Goal: Information Seeking & Learning: Check status

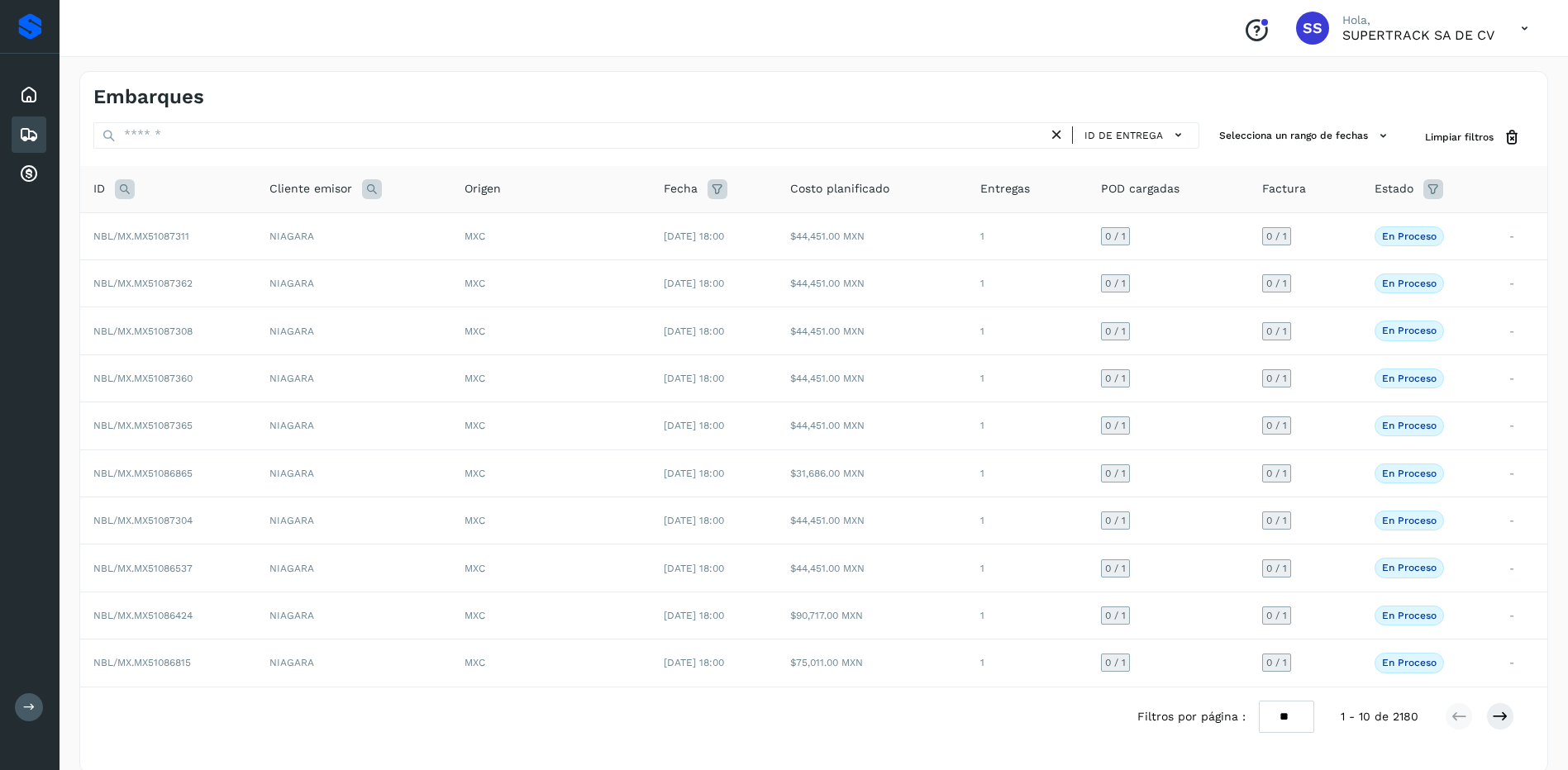
click at [33, 139] on icon at bounding box center [29, 135] width 20 height 20
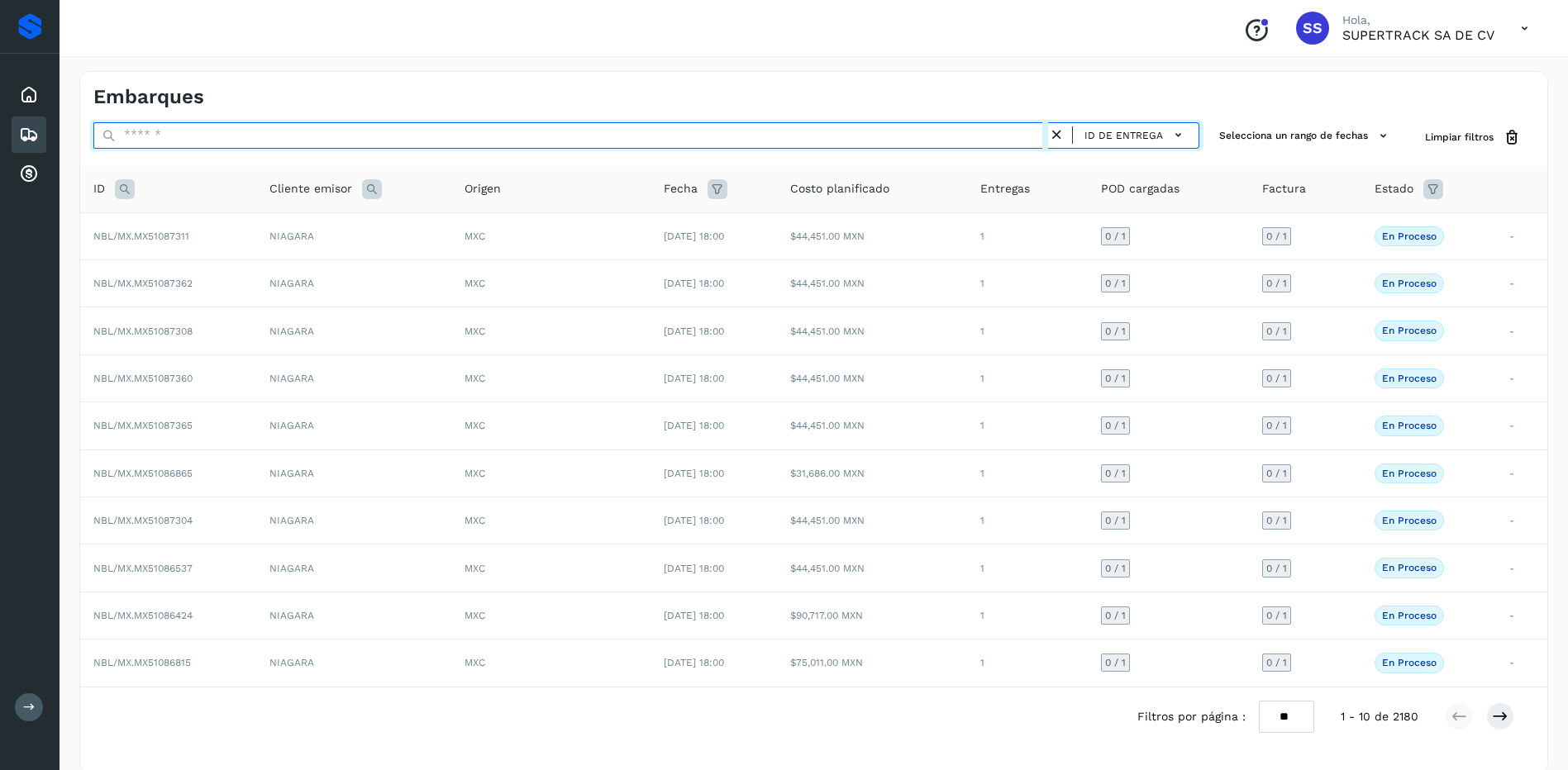
click at [185, 126] on input "text" at bounding box center [570, 136] width 955 height 27
click at [196, 138] on input "text" at bounding box center [570, 136] width 955 height 27
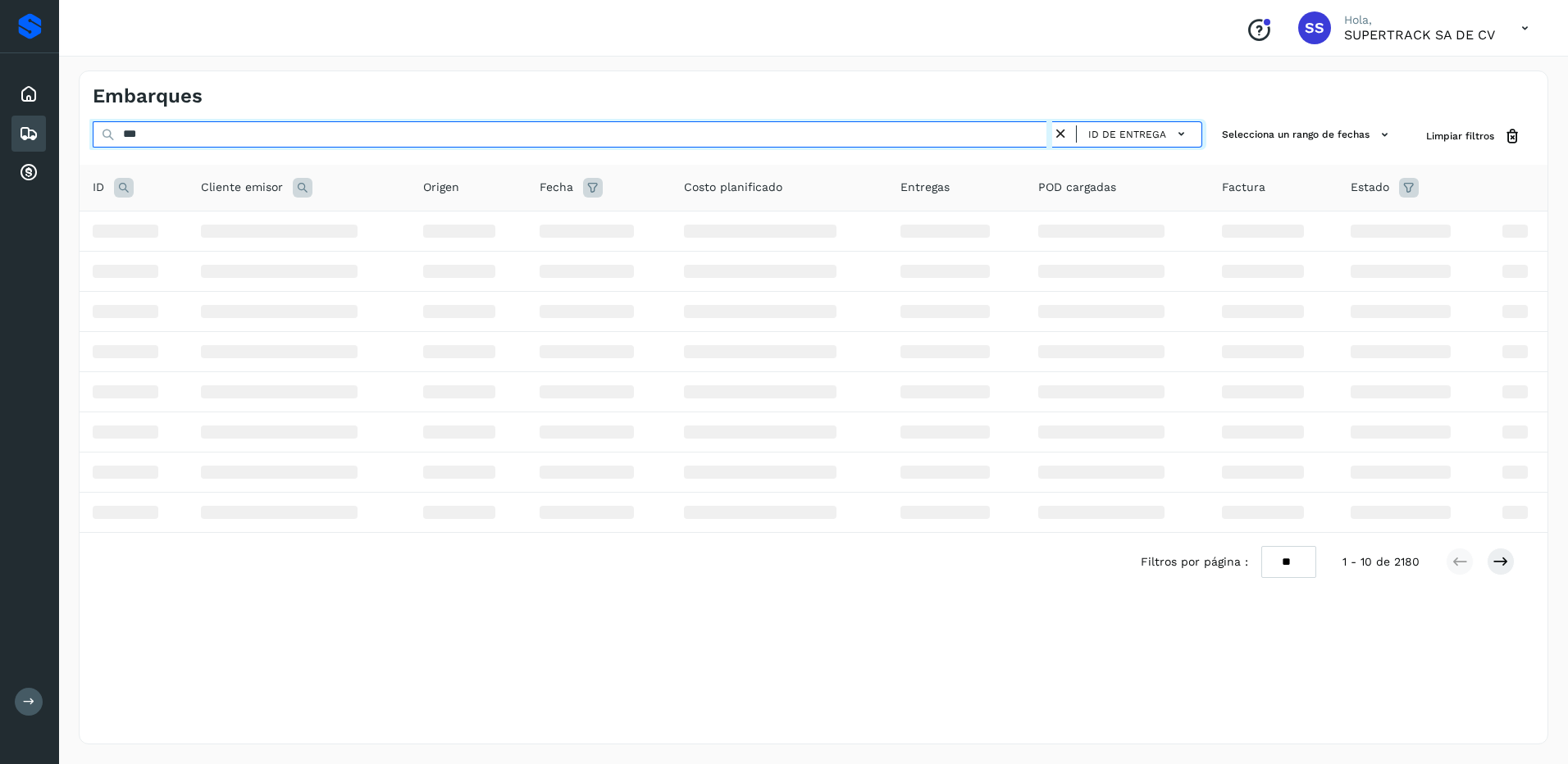
type input "****"
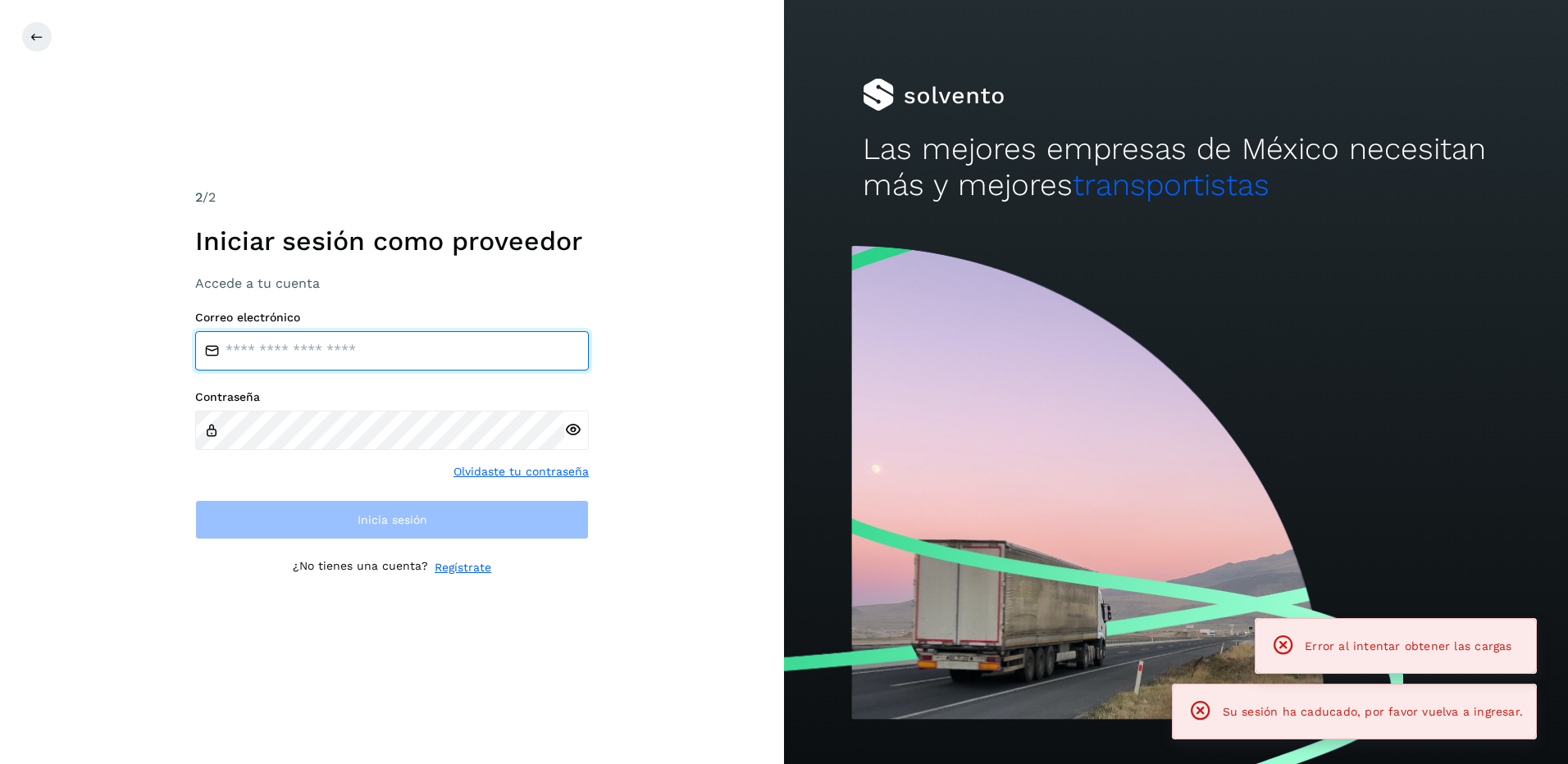
type input "**********"
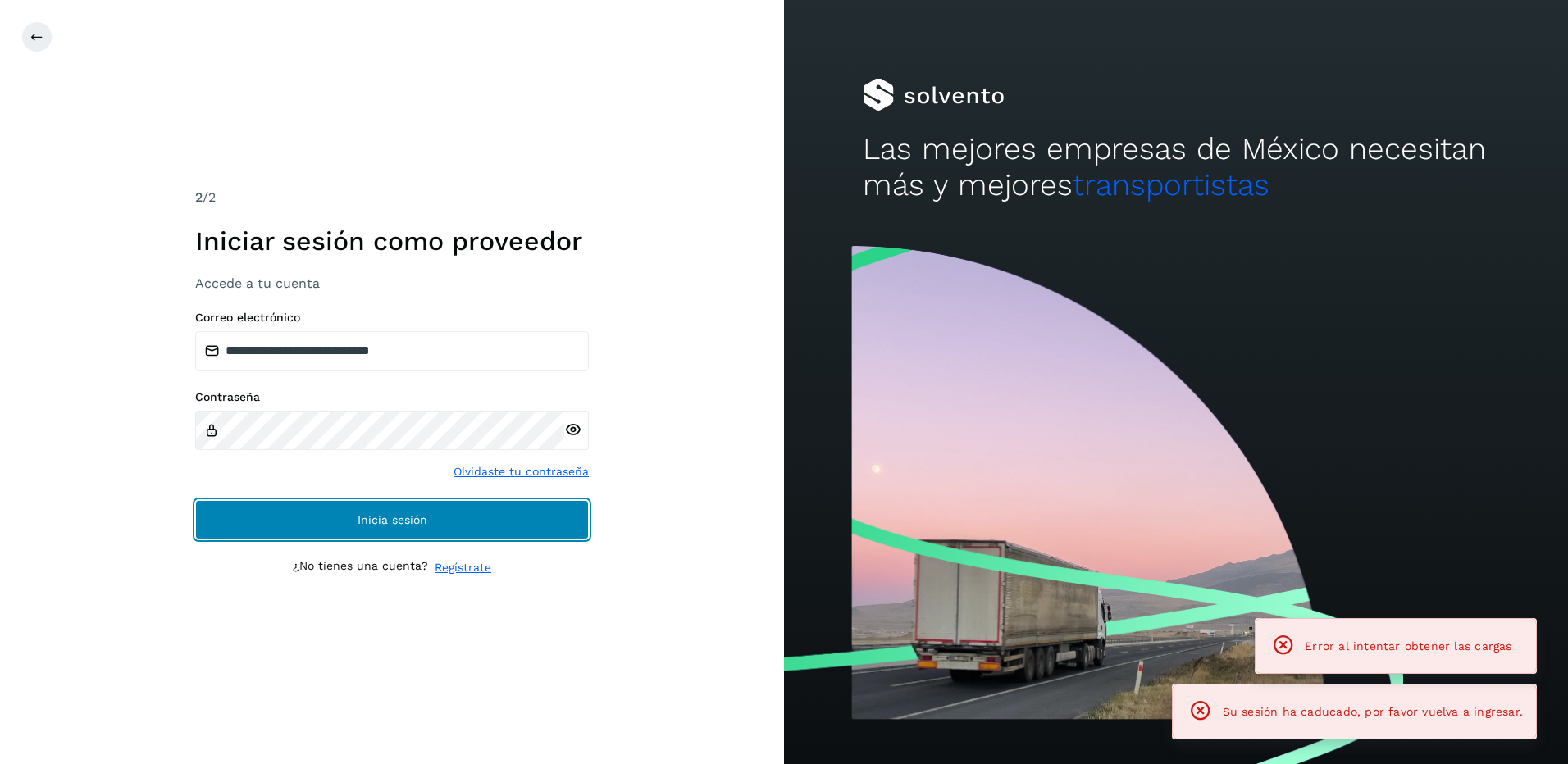
click at [413, 500] on button "Inicia sesión" at bounding box center [392, 520] width 393 height 40
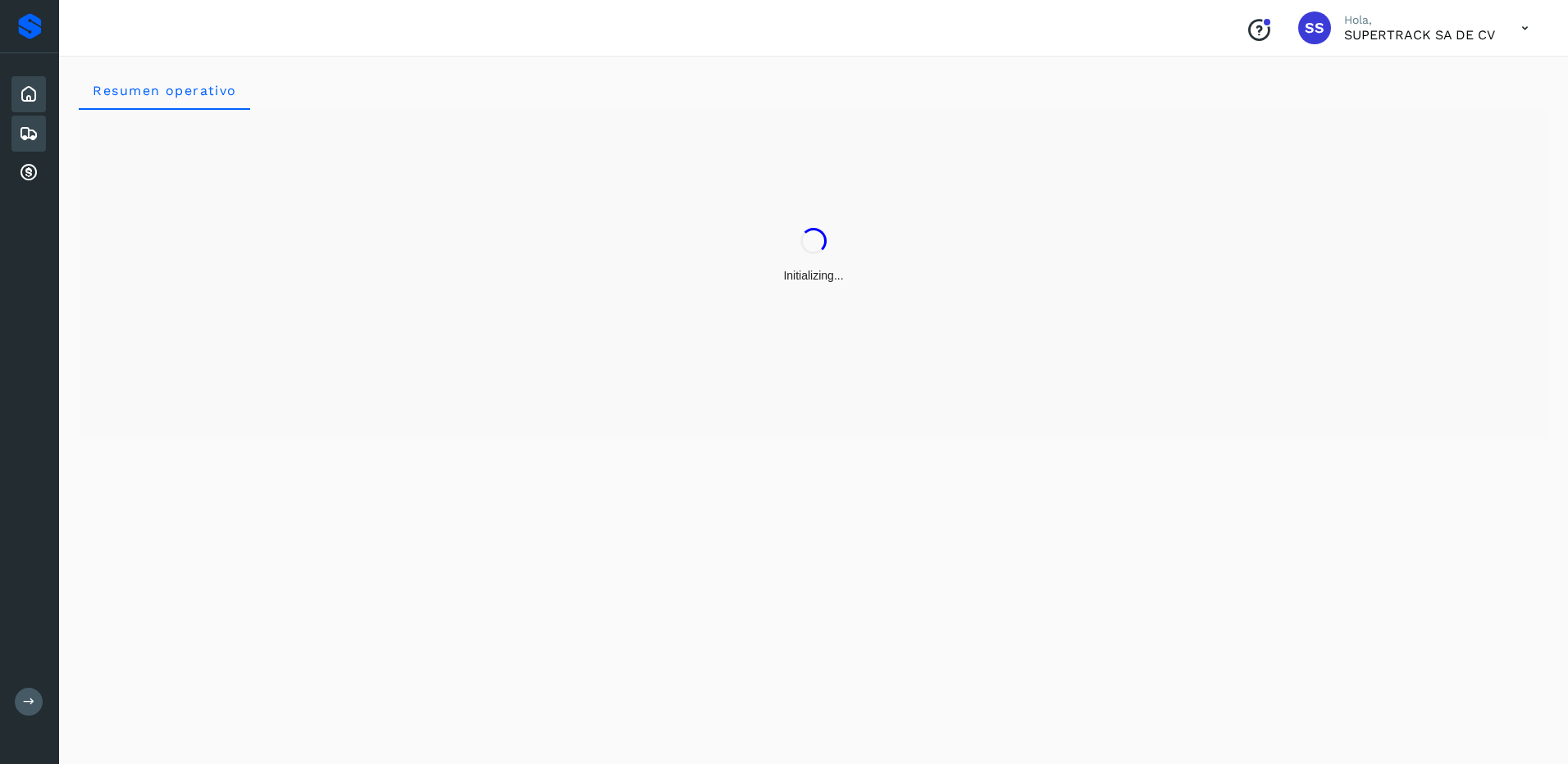
click at [34, 139] on icon at bounding box center [28, 134] width 20 height 20
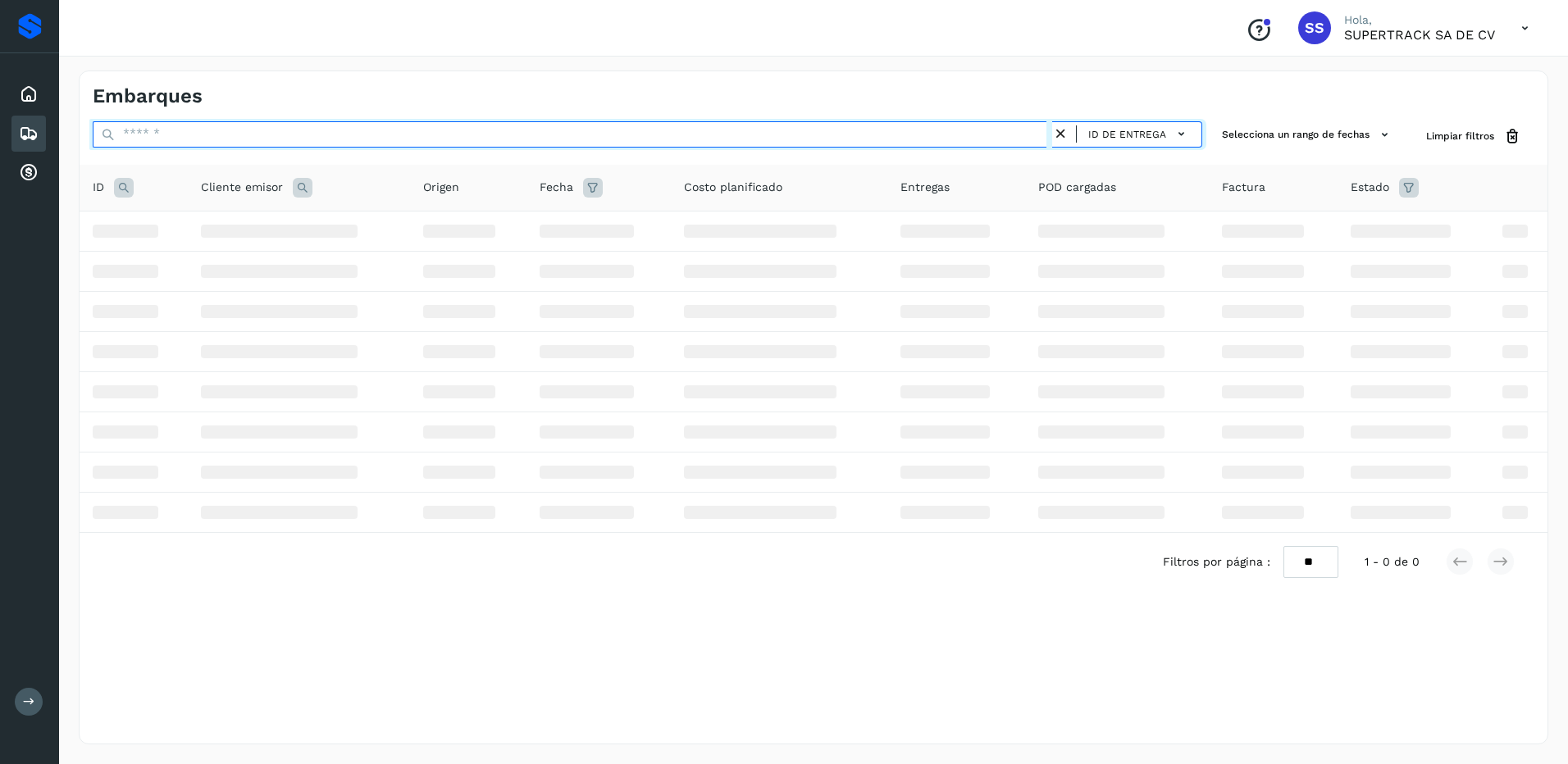
click at [185, 131] on input "text" at bounding box center [573, 135] width 959 height 27
type input "****"
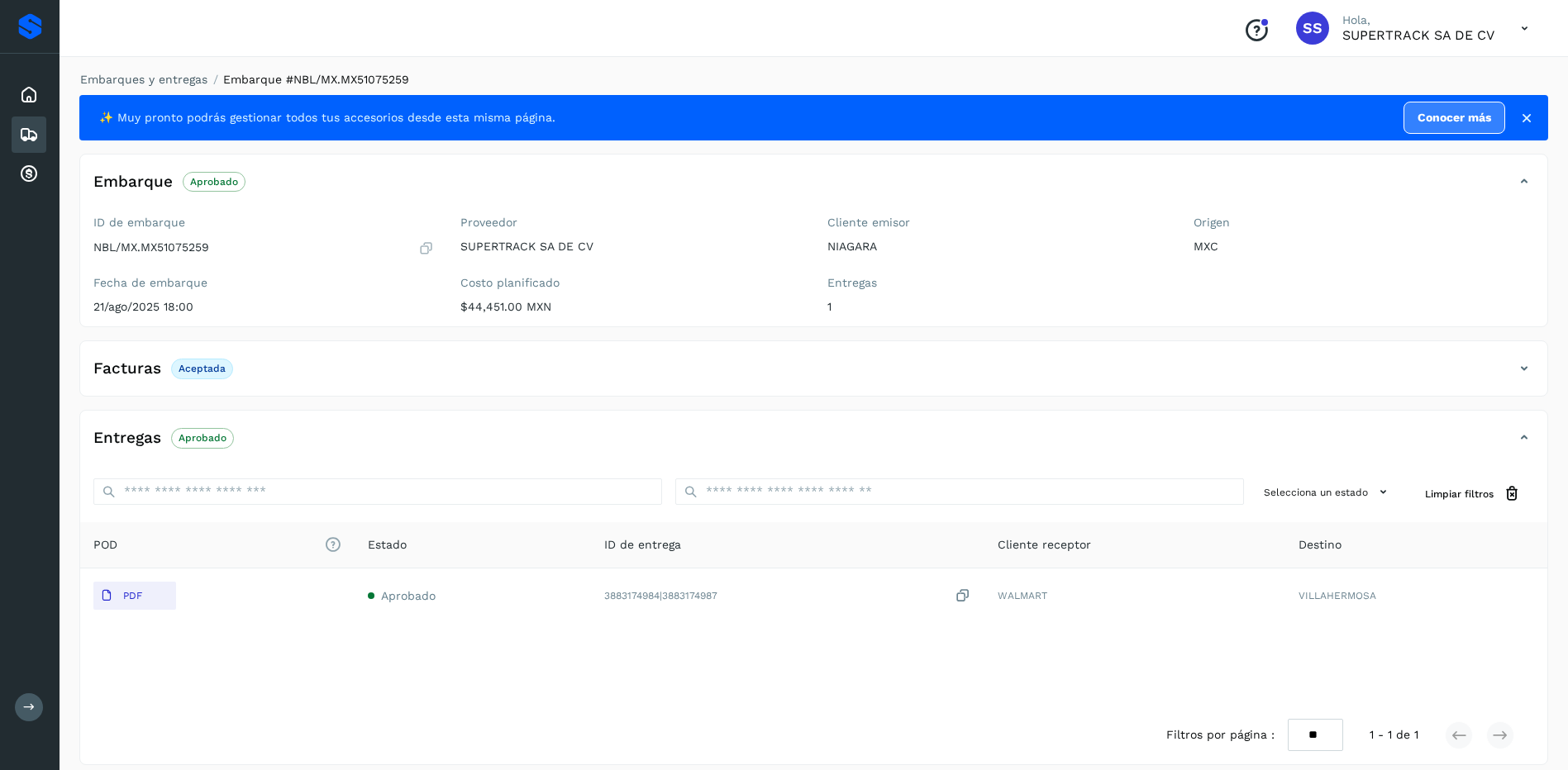
click at [182, 86] on li "Embarques y entregas" at bounding box center [139, 79] width 138 height 17
click at [182, 80] on link "Embarques y entregas" at bounding box center [143, 79] width 127 height 13
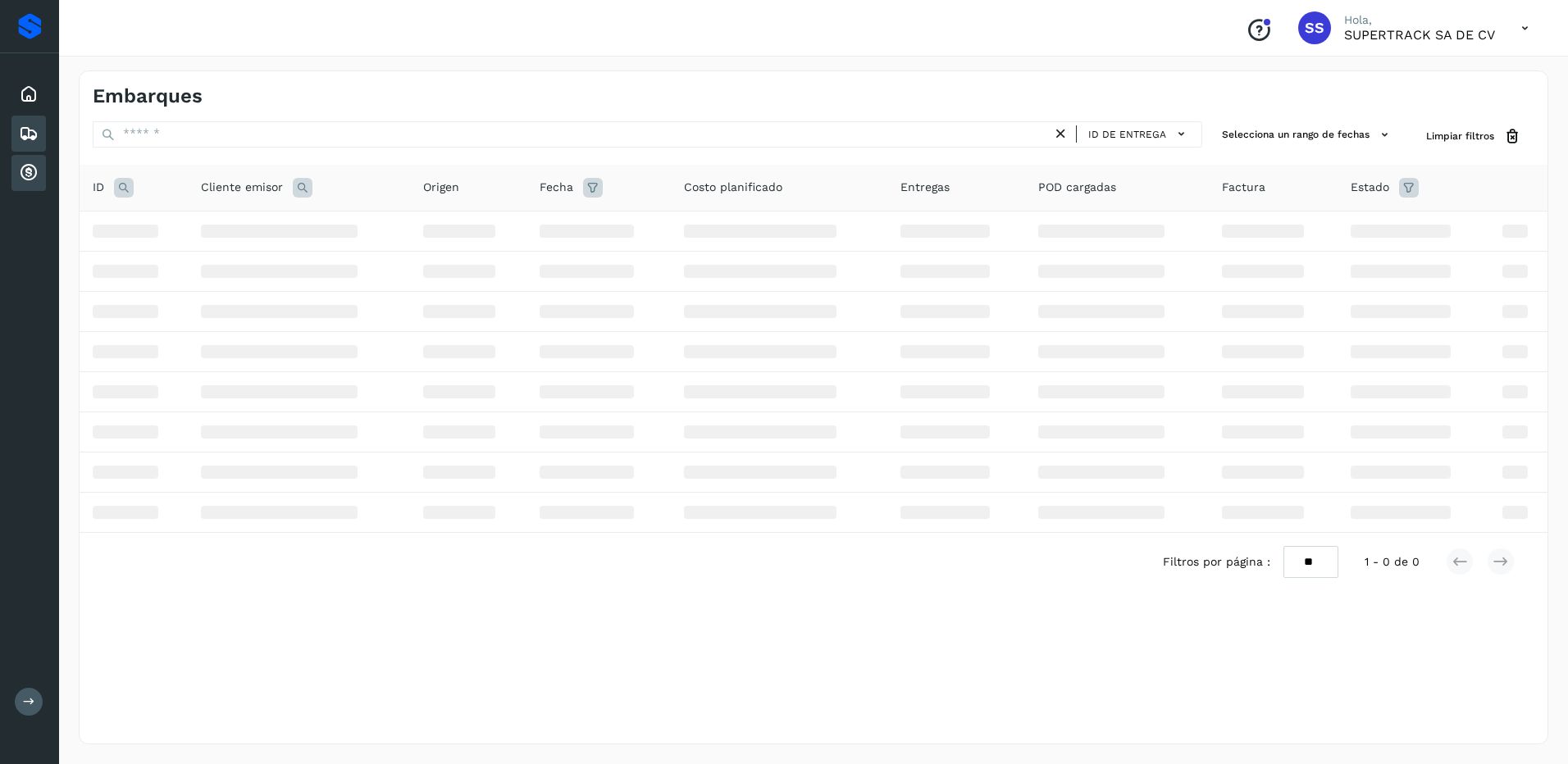
click at [44, 181] on div "Cuentas por cobrar" at bounding box center [28, 173] width 34 height 36
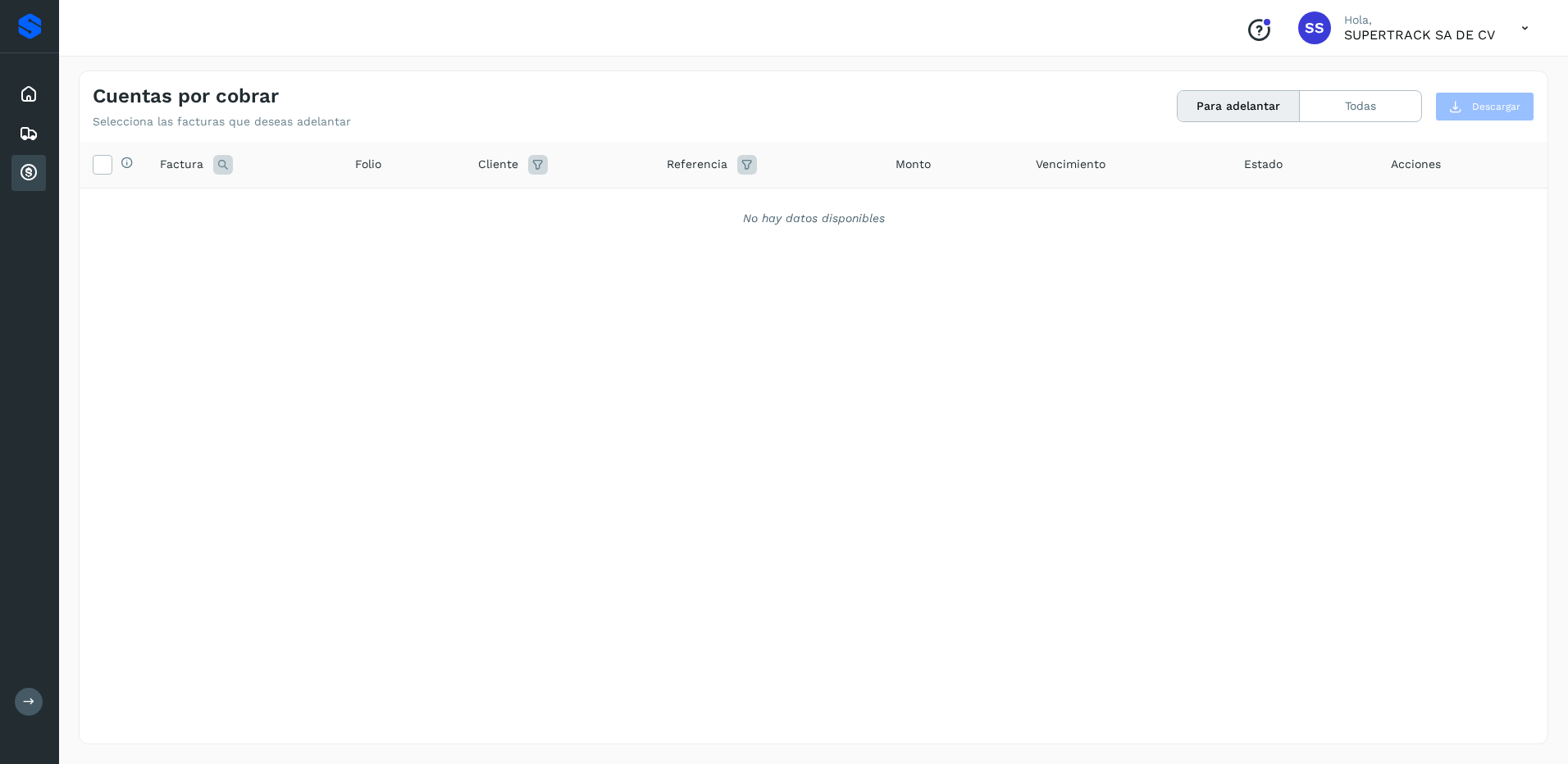
click at [4, 126] on div "Inicio Embarques Cuentas por cobrar" at bounding box center [29, 134] width 59 height 161
drag, startPoint x: 64, startPoint y: 137, endPoint x: 54, endPoint y: 137, distance: 10.0
click at [64, 137] on div "Cuentas por cobrar Selecciona las facturas que deseas adelantar Para adelantar …" at bounding box center [813, 408] width 1509 height 714
click at [33, 137] on icon at bounding box center [28, 134] width 20 height 20
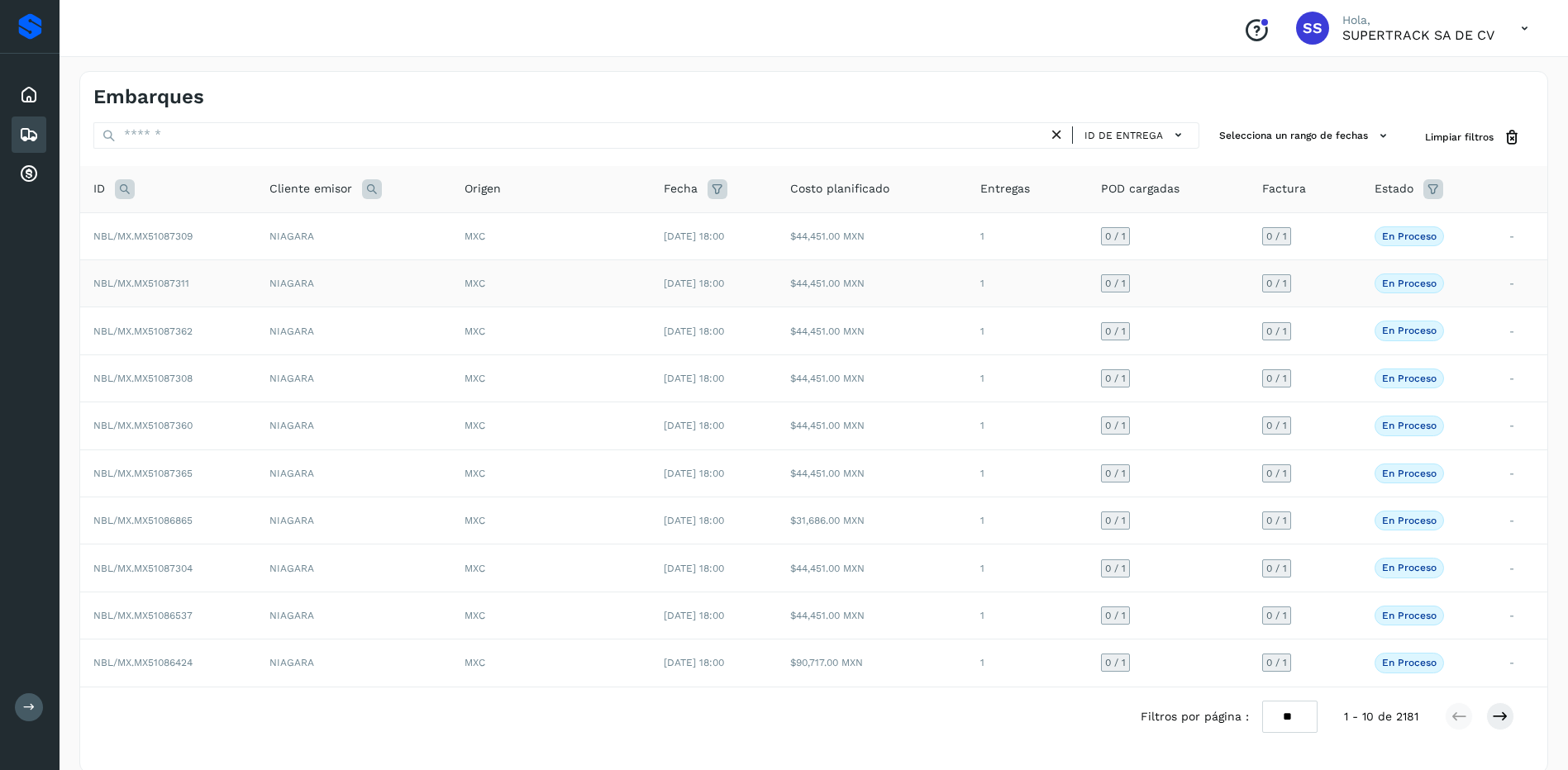
click at [477, 271] on td "MXC" at bounding box center [550, 284] width 200 height 47
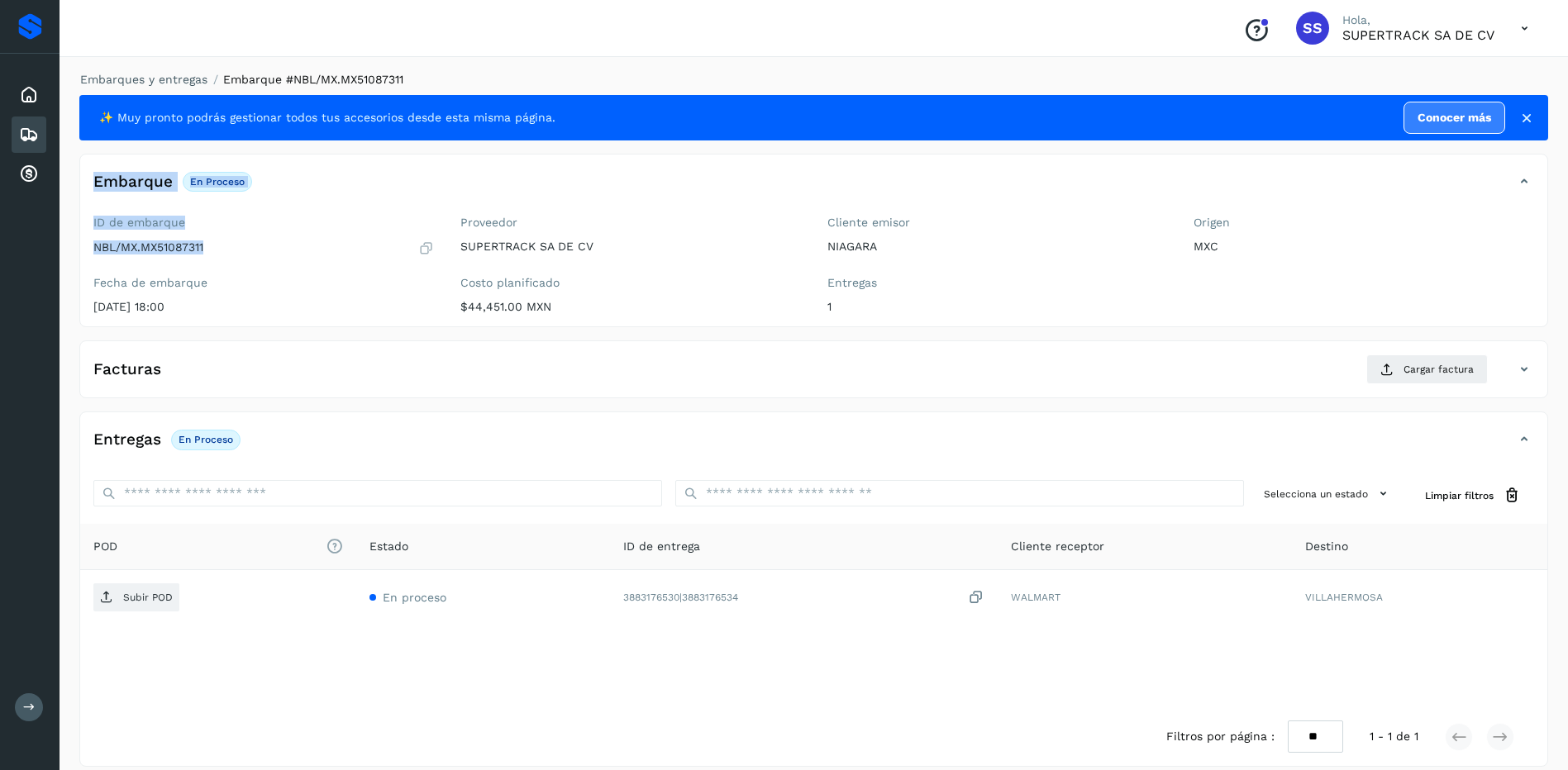
drag, startPoint x: 214, startPoint y: 248, endPoint x: -3, endPoint y: 188, distance: 225.1
click at [0, 188] on html "Proveedores Inicio Embarques Cuentas por cobrar Salir Conoce nuestros beneficio…" at bounding box center [784, 394] width 1568 height 787
drag, startPoint x: 257, startPoint y: 260, endPoint x: 201, endPoint y: 254, distance: 56.3
click at [201, 254] on p "NBL/MX.MX51087311" at bounding box center [148, 247] width 110 height 14
click at [223, 252] on div "NBL/MX.MX51087311" at bounding box center [264, 247] width 340 height 16
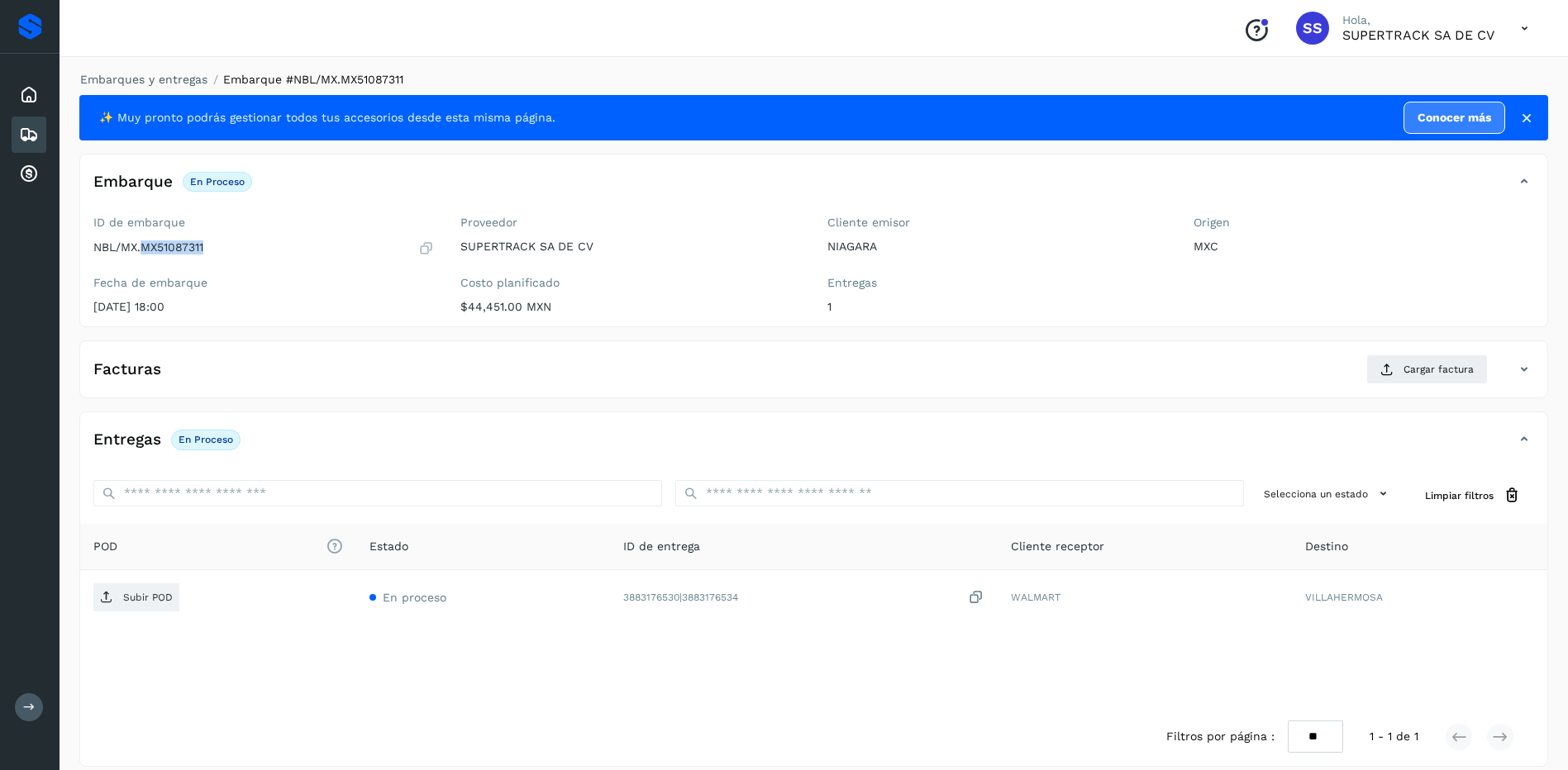
drag, startPoint x: 209, startPoint y: 252, endPoint x: 144, endPoint y: 251, distance: 65.0
click at [144, 251] on div "NBL/MX.MX51087311" at bounding box center [264, 247] width 340 height 16
drag, startPoint x: 144, startPoint y: 251, endPoint x: 168, endPoint y: 246, distance: 24.5
copy p "MX51087311"
click at [159, 79] on link "Embarques y entregas" at bounding box center [143, 79] width 127 height 13
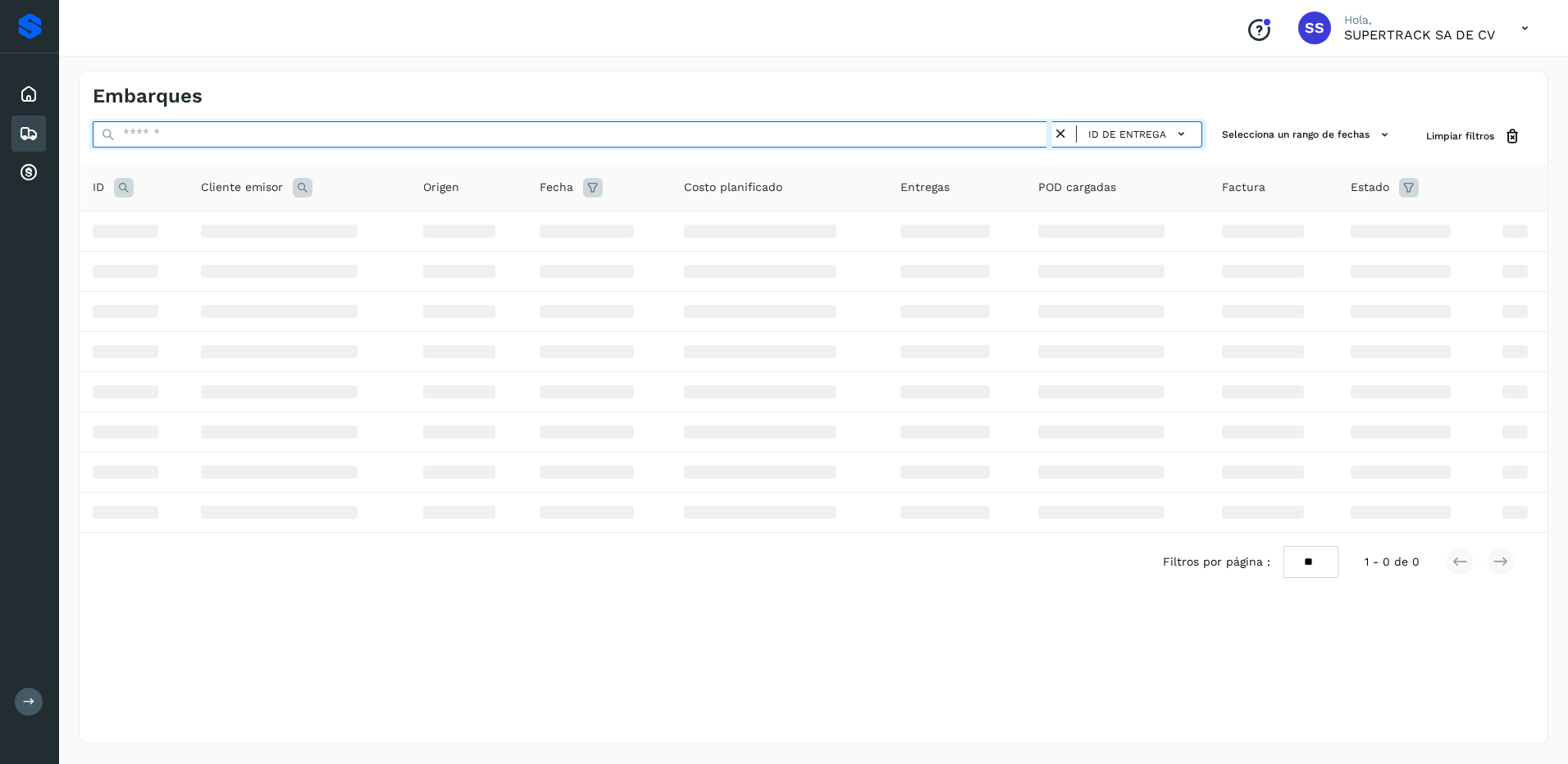
click at [233, 136] on input "text" at bounding box center [573, 135] width 959 height 27
paste input "**********"
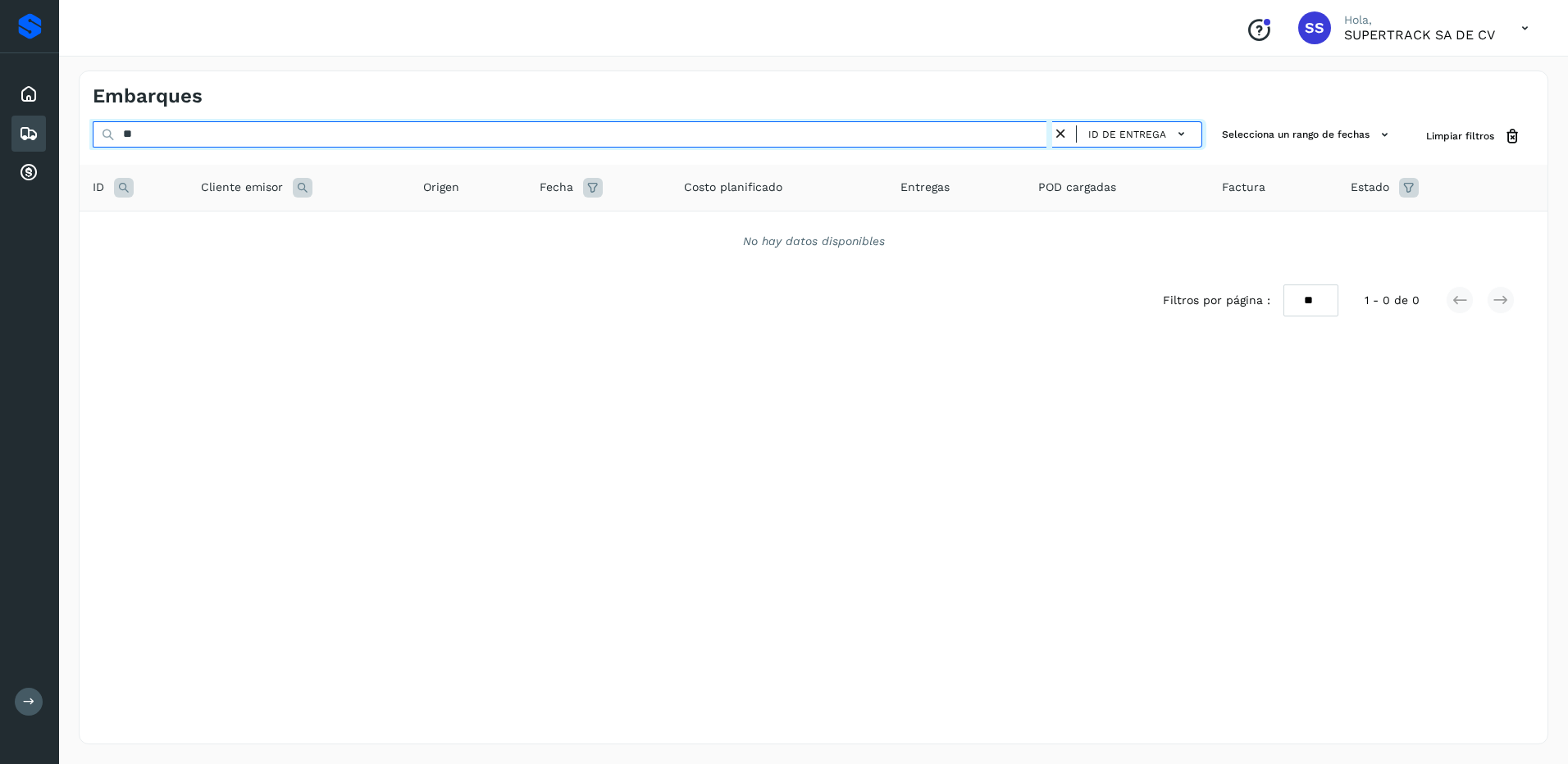
type input "*"
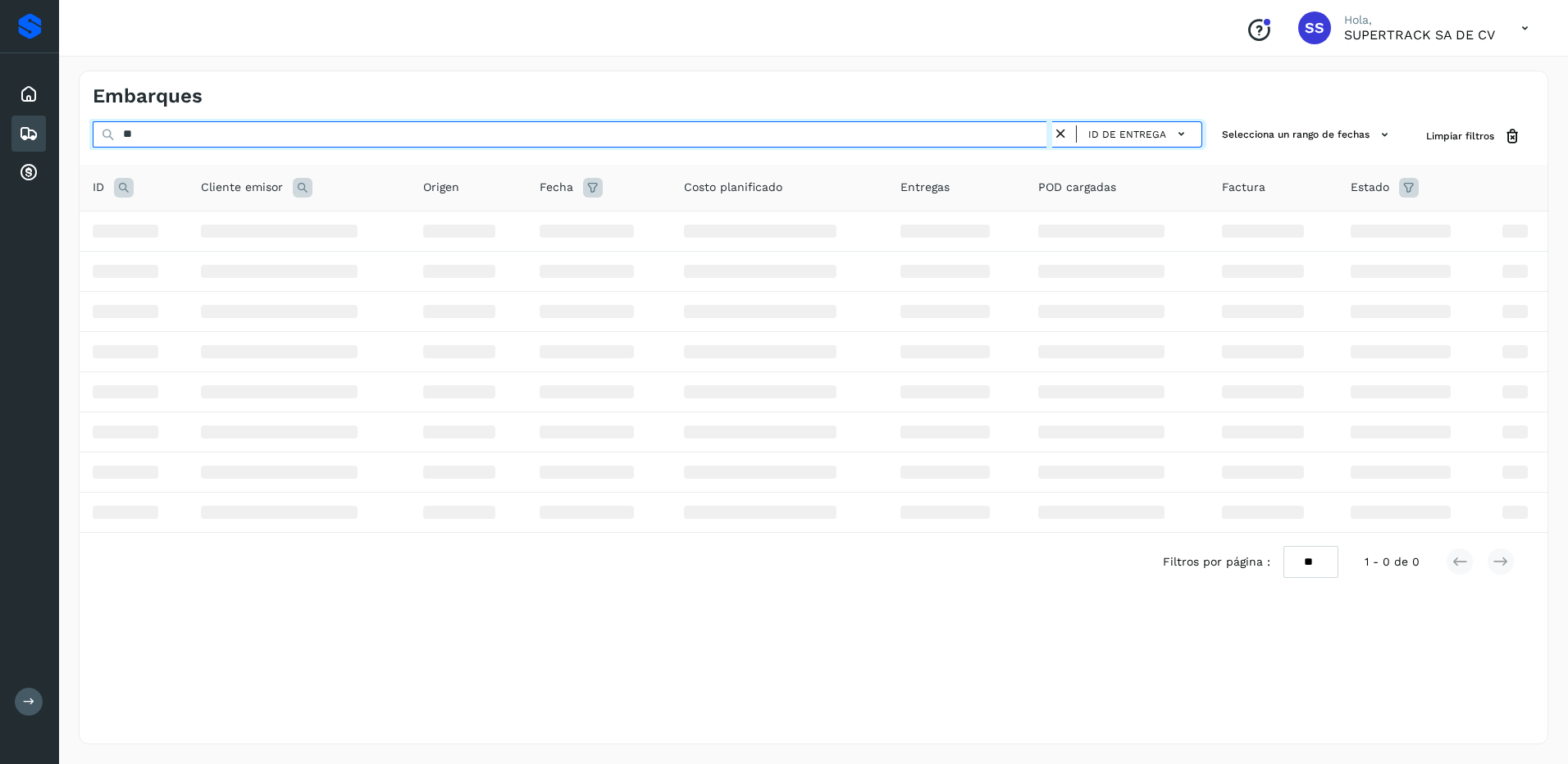
type input "*"
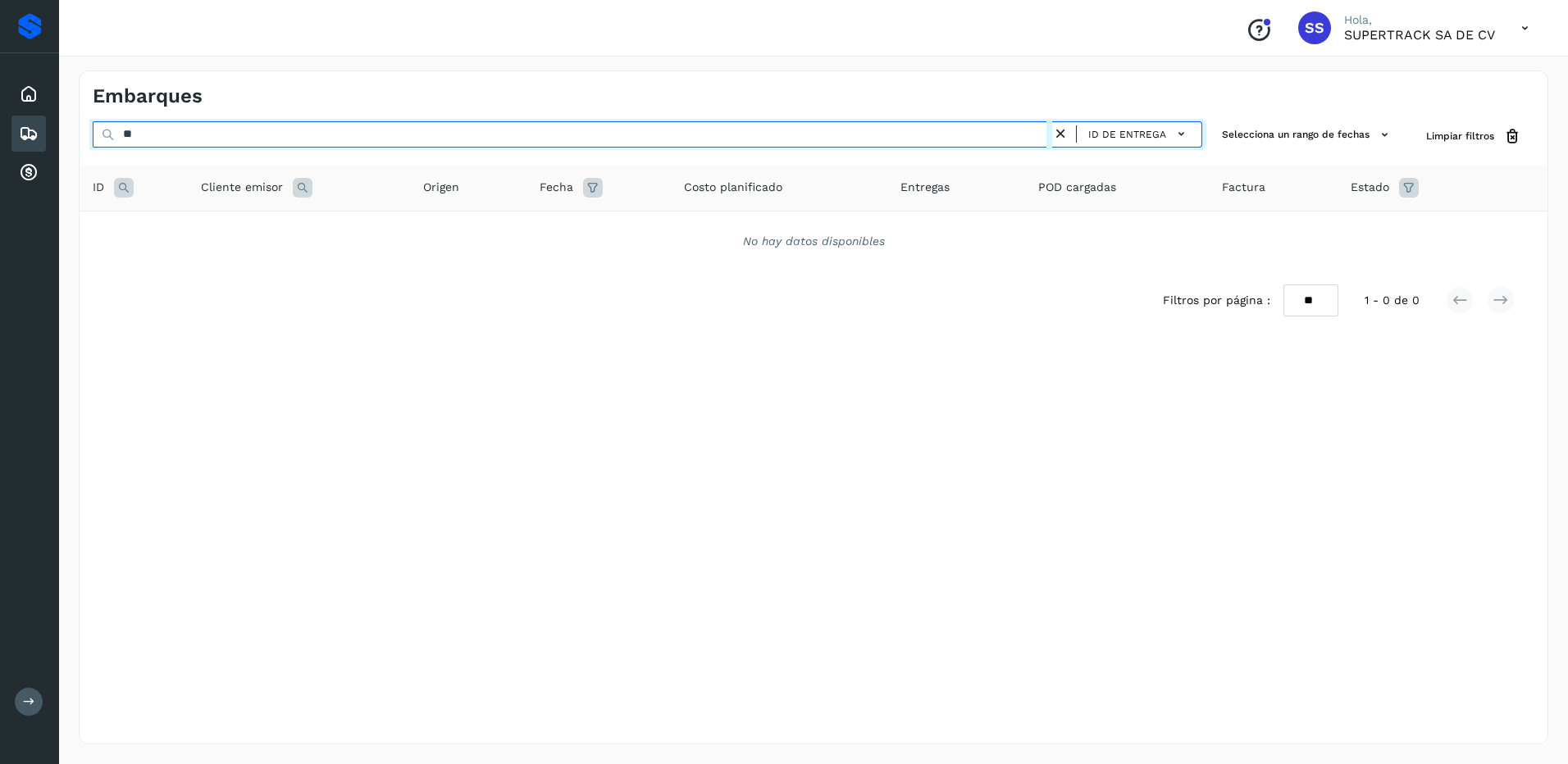
type input "*"
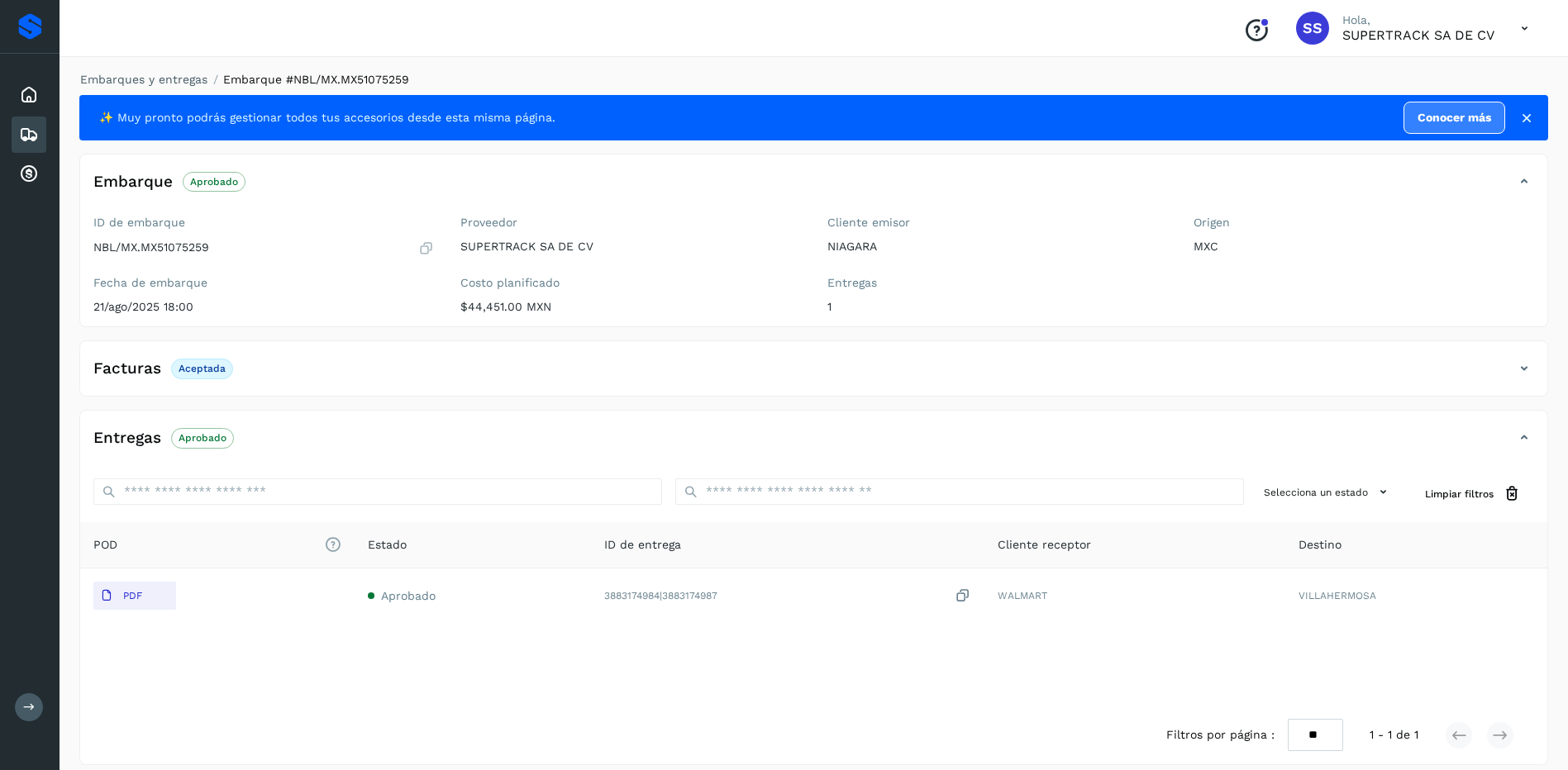
click at [157, 89] on div "Embarques y entregas Embarque #NBL/MX.MX51075259 ✨ Muy pronto podrás gestionar …" at bounding box center [813, 417] width 1469 height 695
click at [158, 84] on link "Embarques y entregas" at bounding box center [143, 79] width 127 height 13
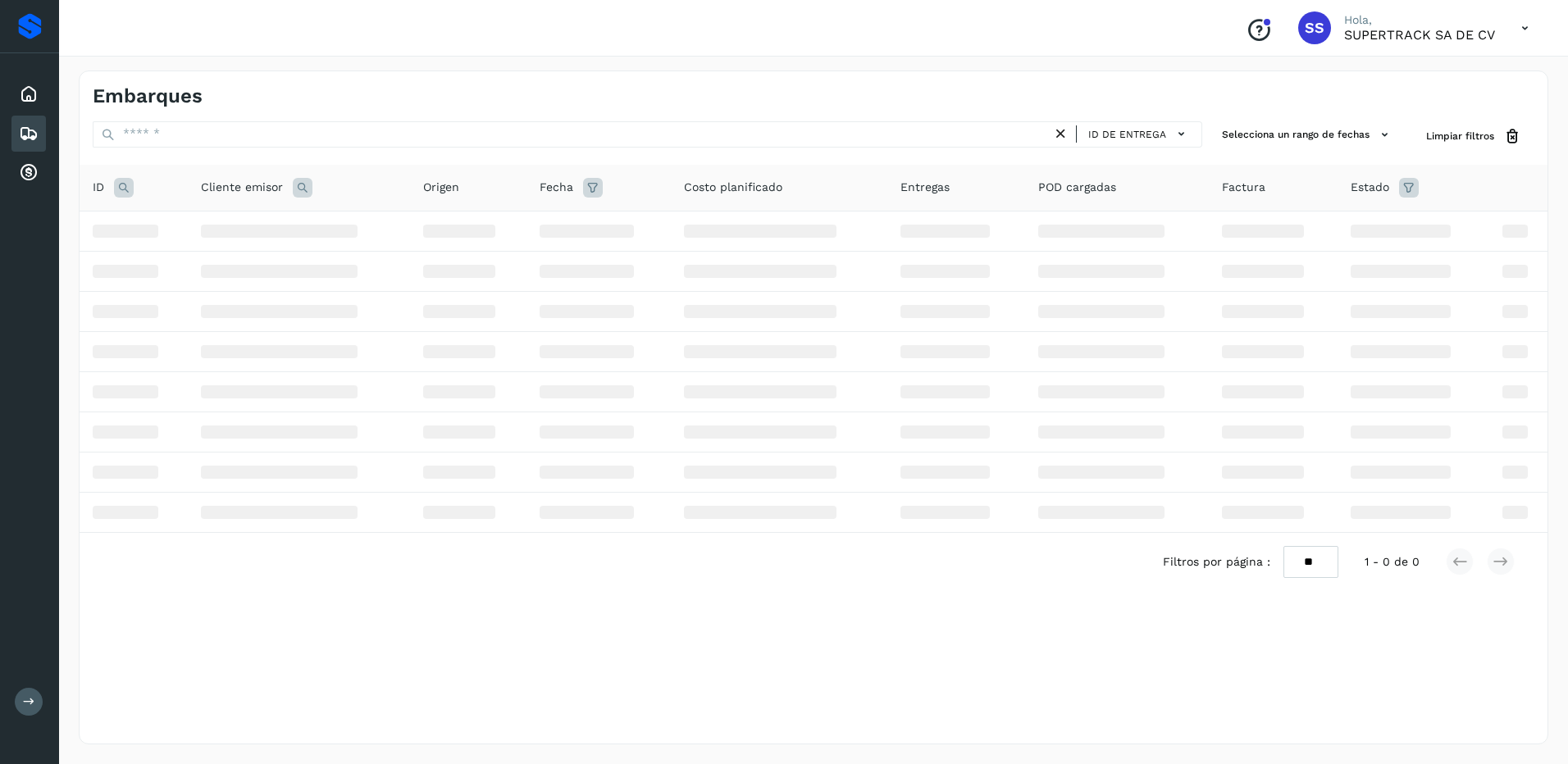
click at [88, 188] on th "ID" at bounding box center [134, 188] width 108 height 46
click at [100, 182] on span "ID" at bounding box center [99, 188] width 11 height 17
click at [101, 182] on span "ID" at bounding box center [99, 188] width 11 height 17
click at [103, 182] on span "ID" at bounding box center [99, 188] width 11 height 17
drag, startPoint x: 102, startPoint y: 182, endPoint x: 100, endPoint y: 246, distance: 64.0
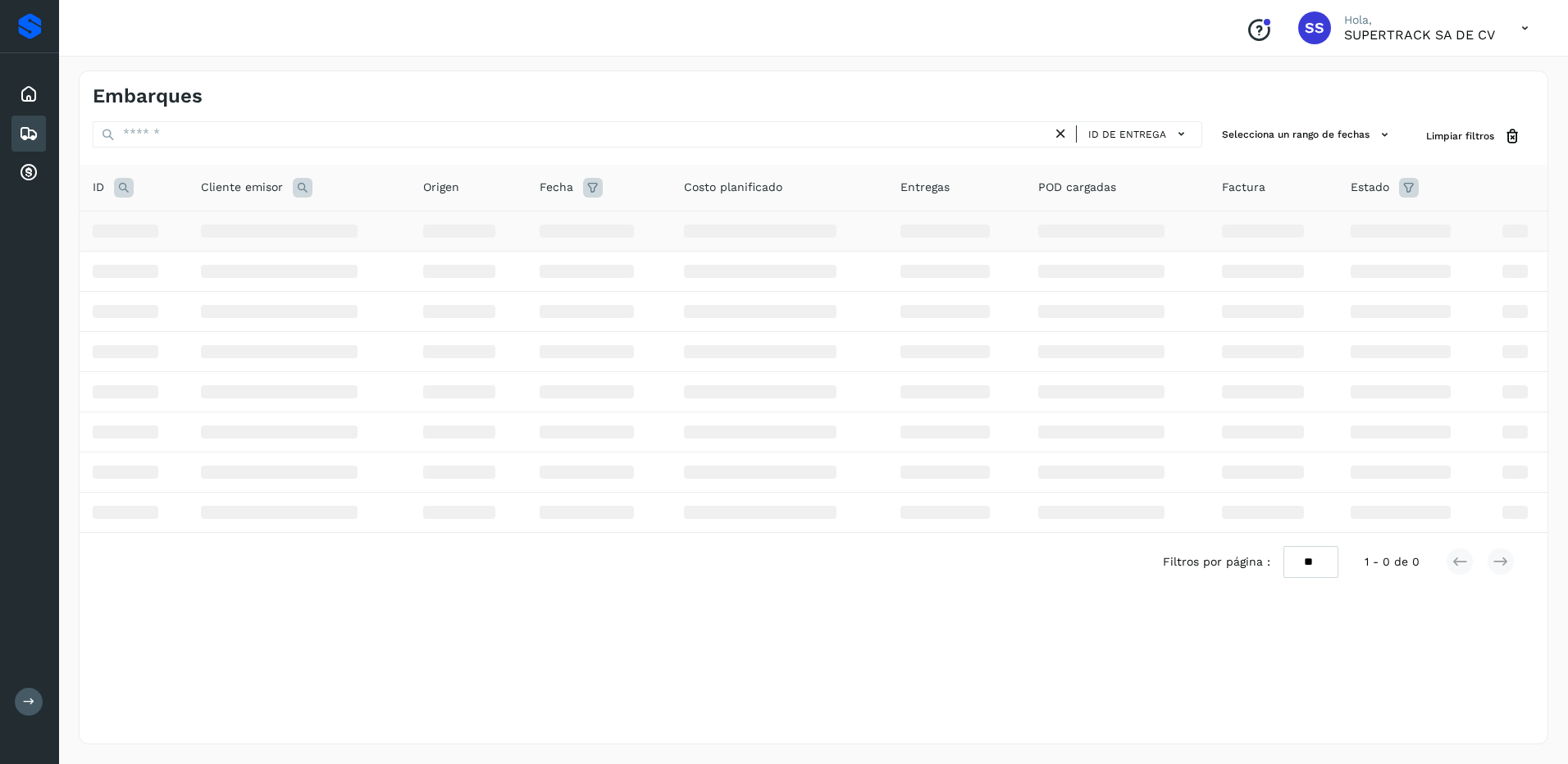
click at [94, 235] on table "ID Cliente emisor Origen Fecha Costo planificado Entregas POD cargadas Factura …" at bounding box center [813, 349] width 1468 height 368
click at [307, 544] on div "Filtros por página : ** ** ** 1 - 0 de 0" at bounding box center [813, 561] width 1468 height 58
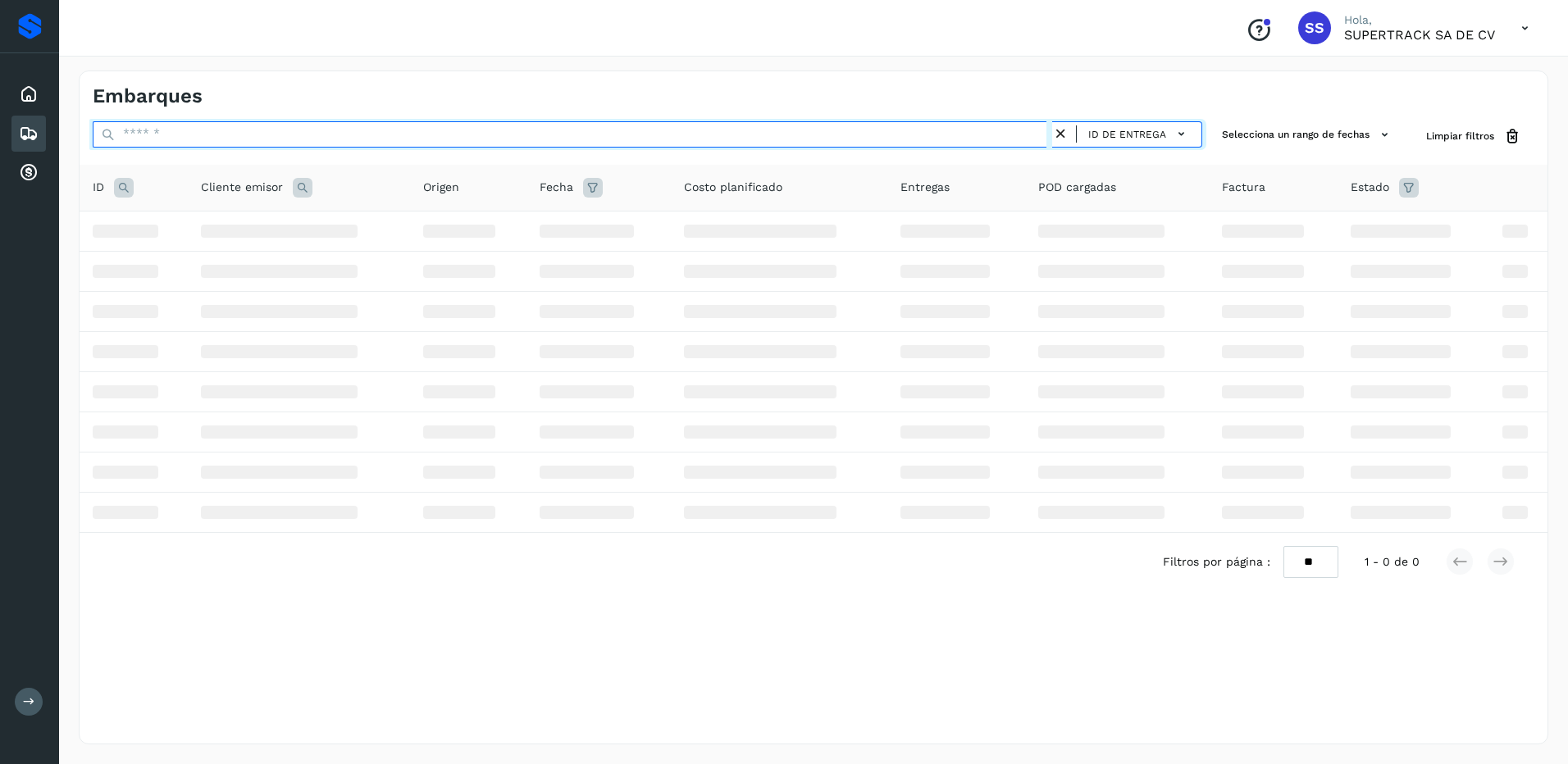
click at [201, 121] on input "text" at bounding box center [573, 135] width 959 height 27
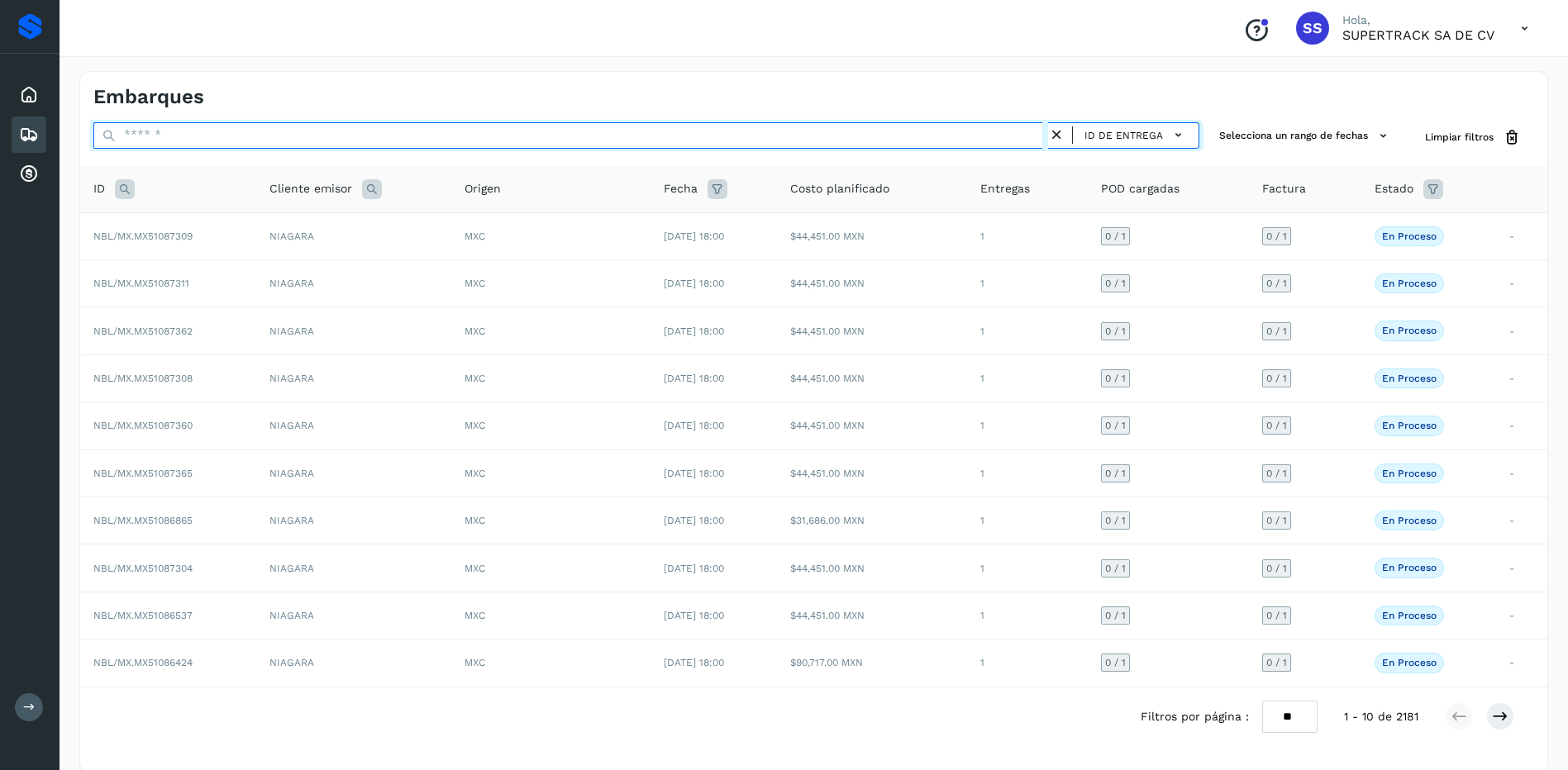
click at [242, 132] on input "text" at bounding box center [570, 136] width 955 height 27
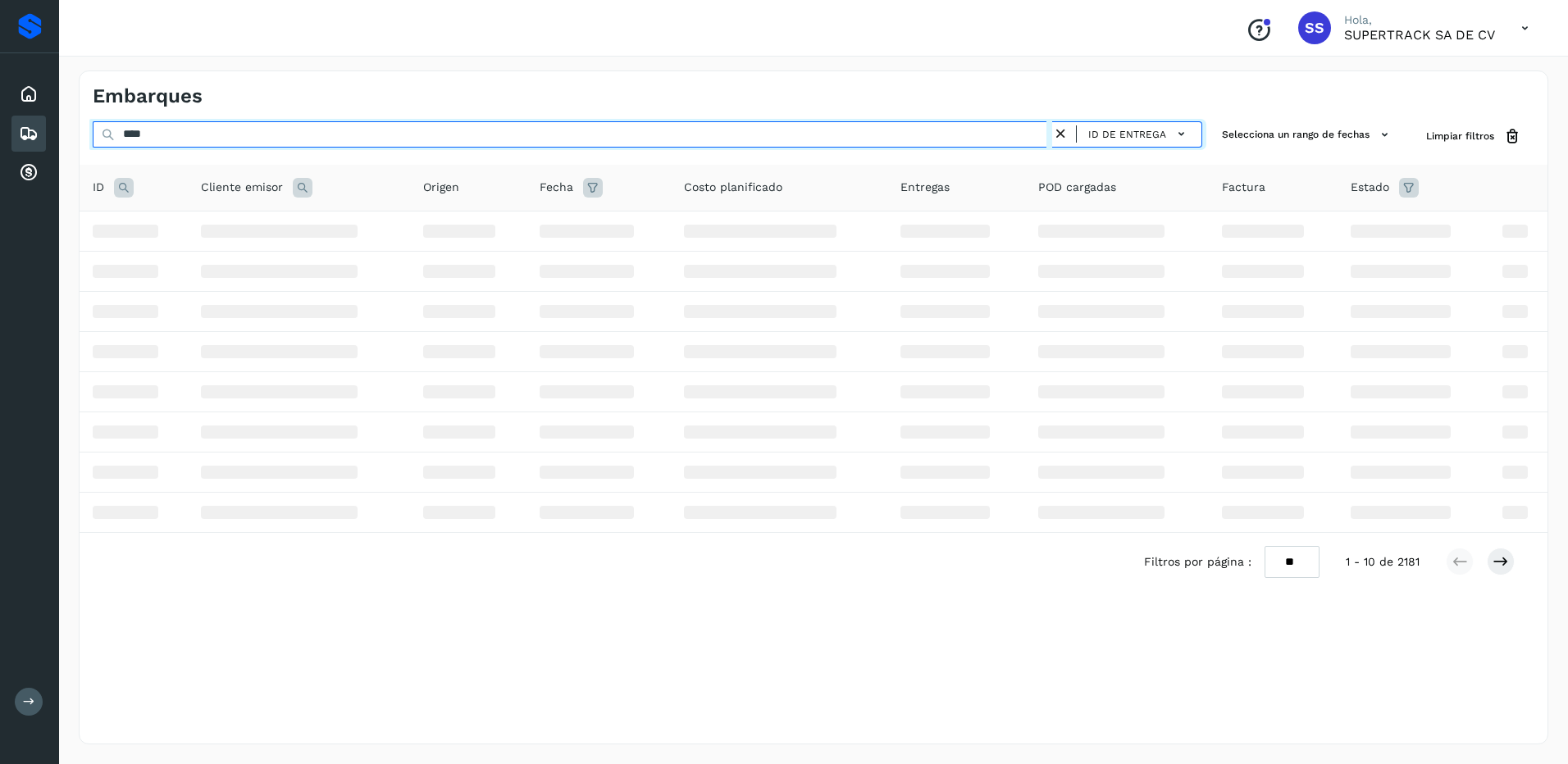
type input "****"
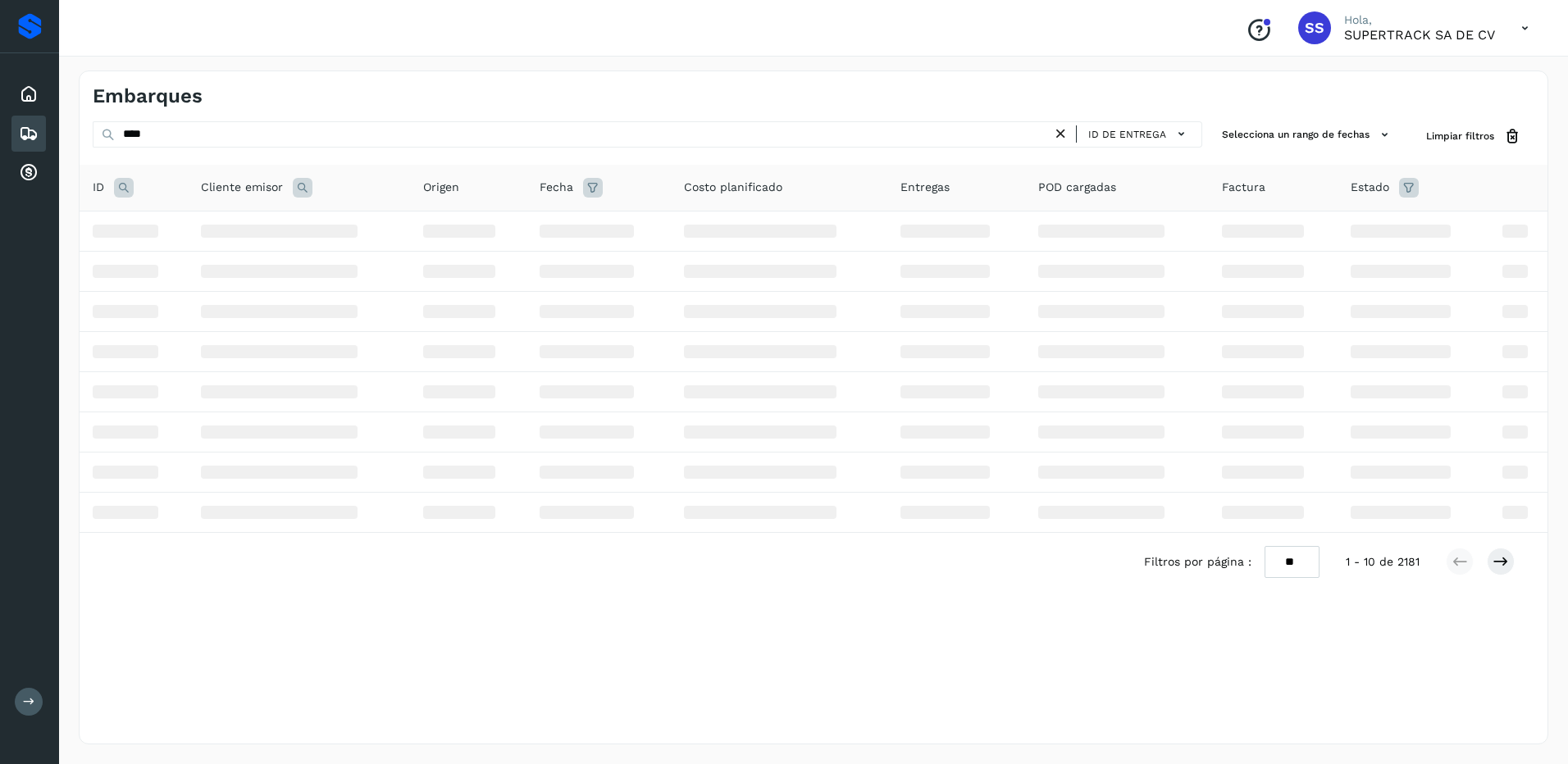
click at [20, 705] on button at bounding box center [28, 701] width 27 height 27
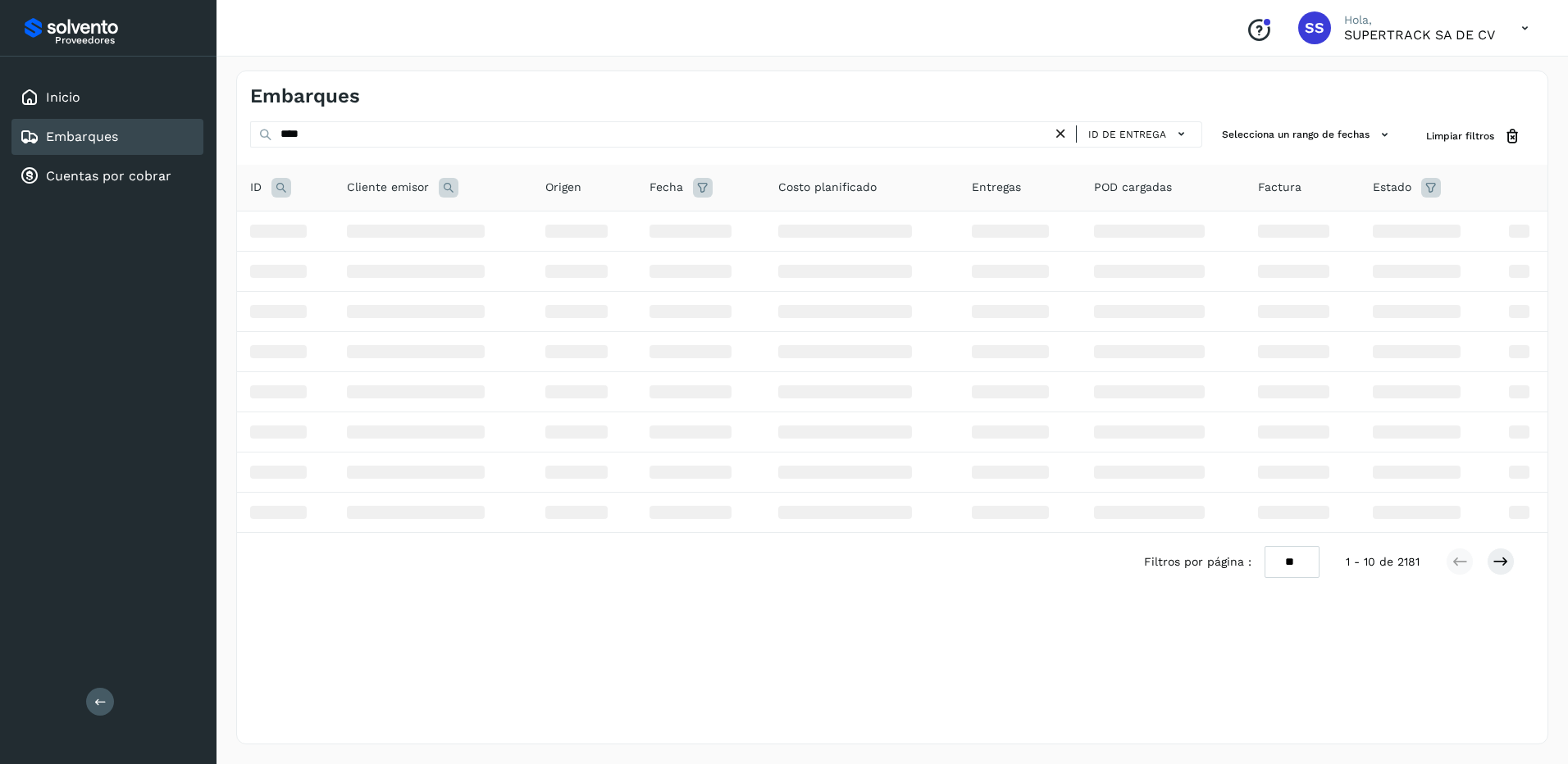
click at [1474, 40] on p "SUPERTRACK SA DE CV" at bounding box center [1419, 35] width 151 height 15
click at [1531, 24] on icon at bounding box center [1524, 27] width 33 height 33
click at [1466, 76] on div "Cerrar sesión" at bounding box center [1444, 73] width 195 height 31
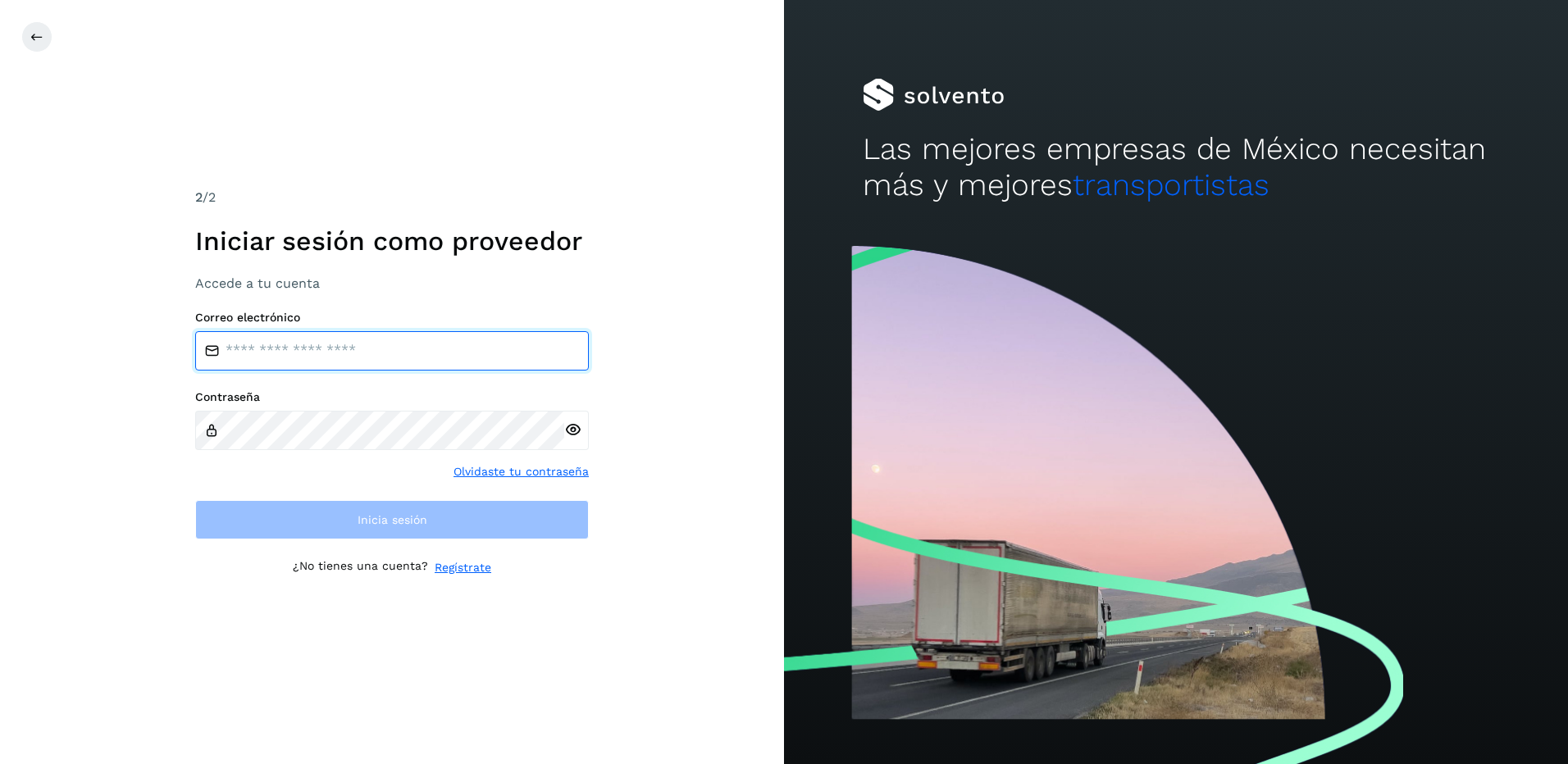
type input "**********"
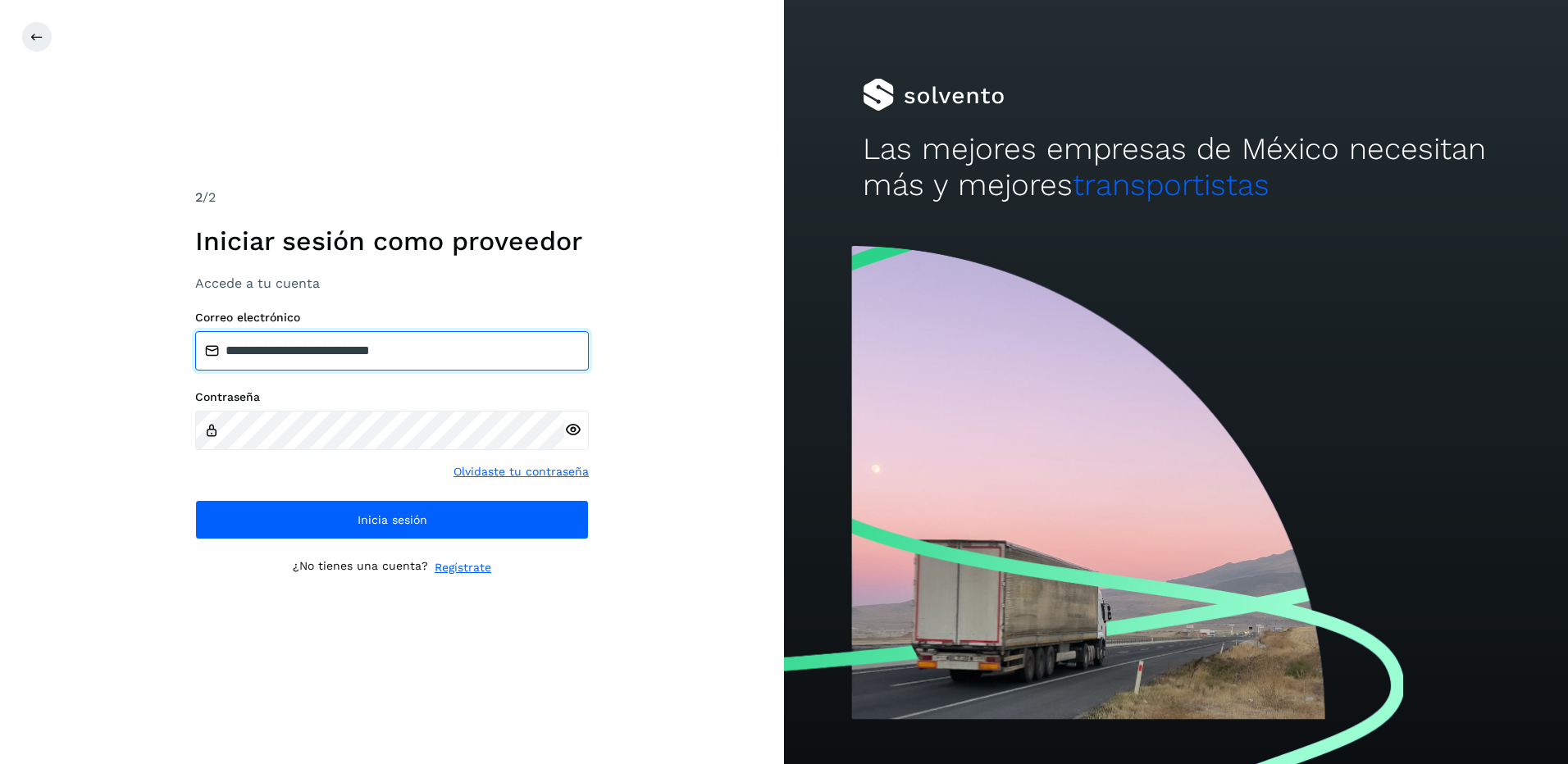
drag, startPoint x: 466, startPoint y: 344, endPoint x: 0, endPoint y: 302, distance: 467.9
click at [0, 306] on html "**********" at bounding box center [784, 382] width 1568 height 764
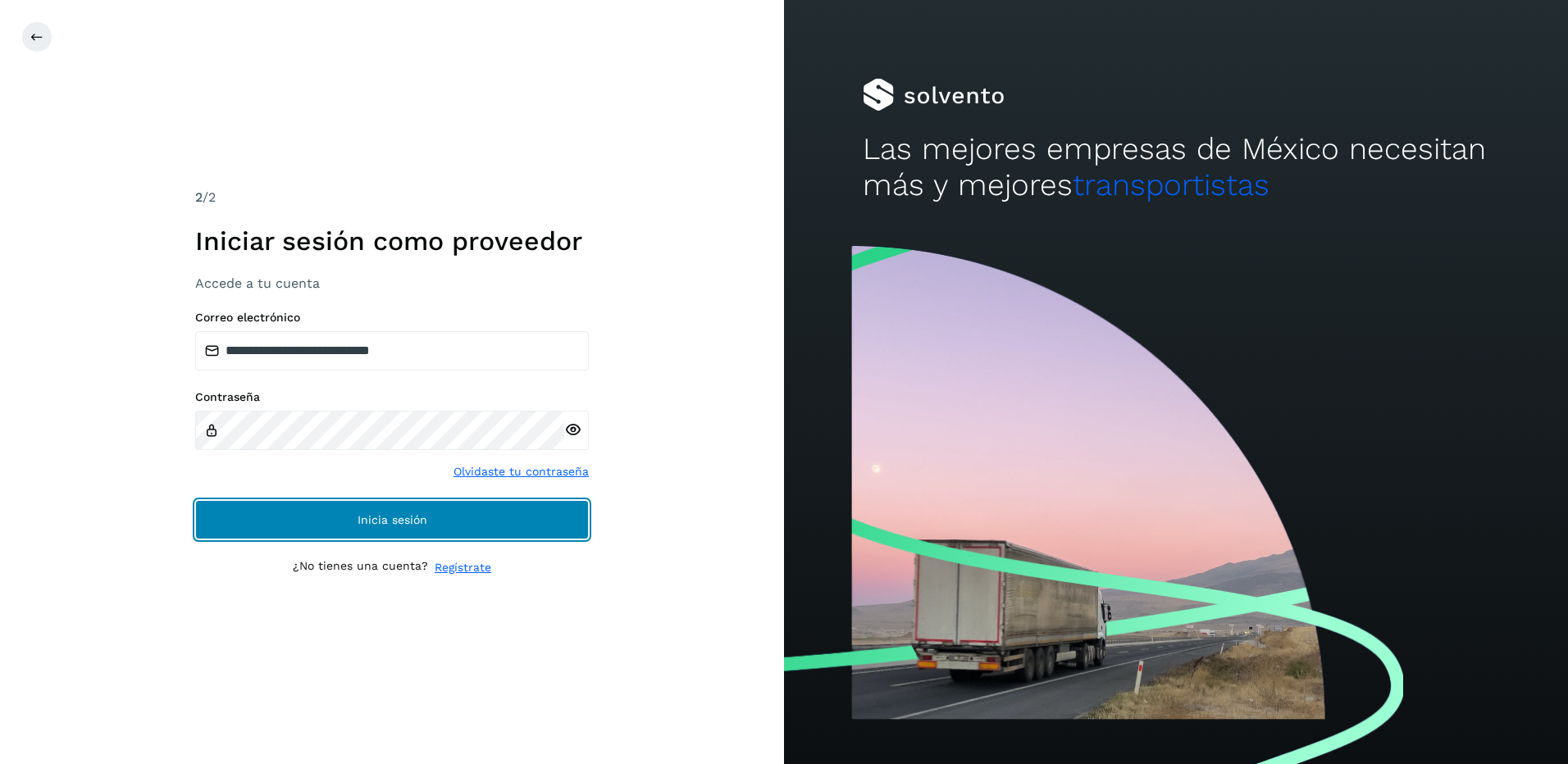
click at [442, 518] on button "Inicia sesión" at bounding box center [392, 520] width 393 height 40
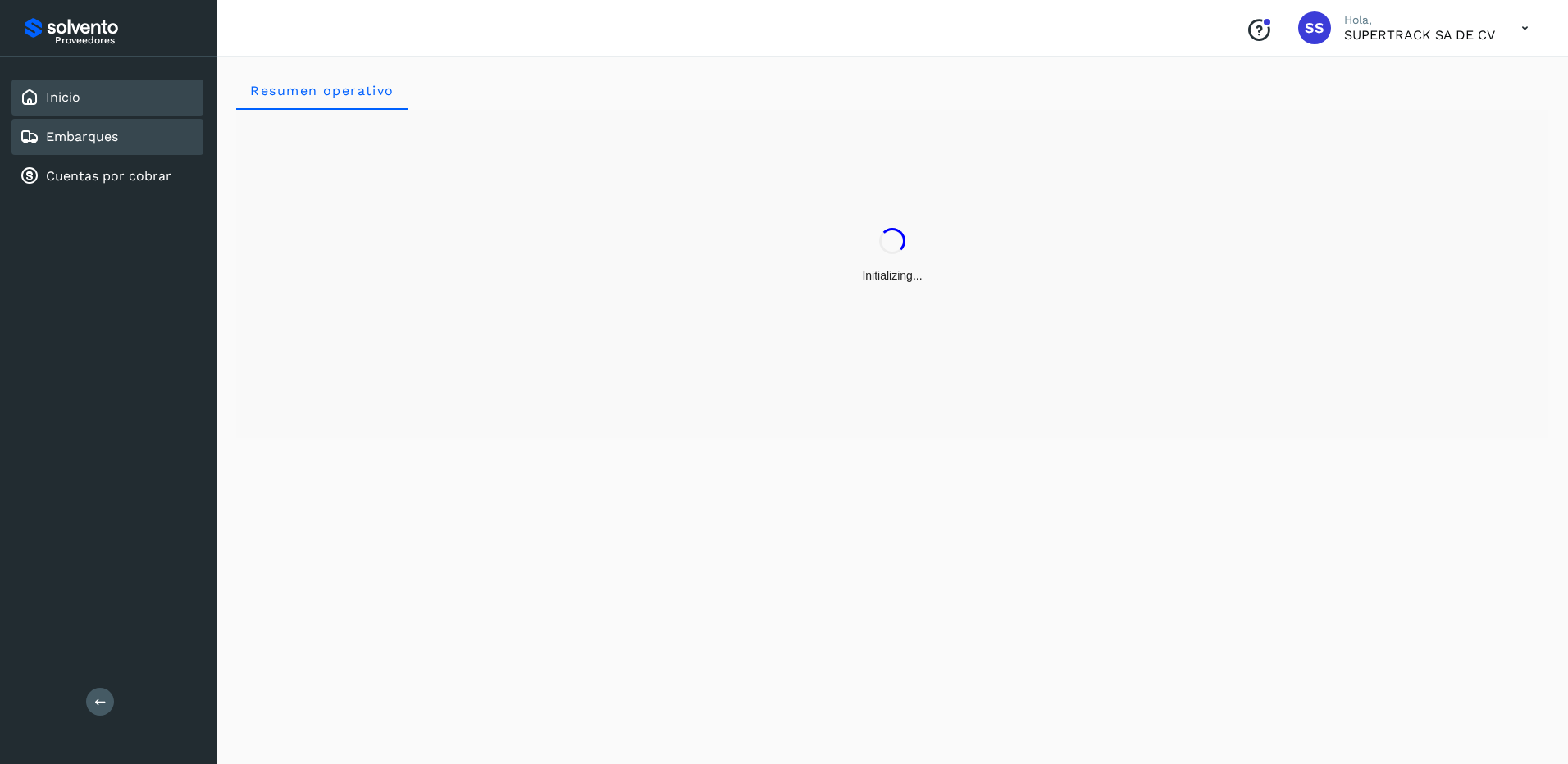
click at [79, 125] on div "Embarques" at bounding box center [107, 136] width 191 height 36
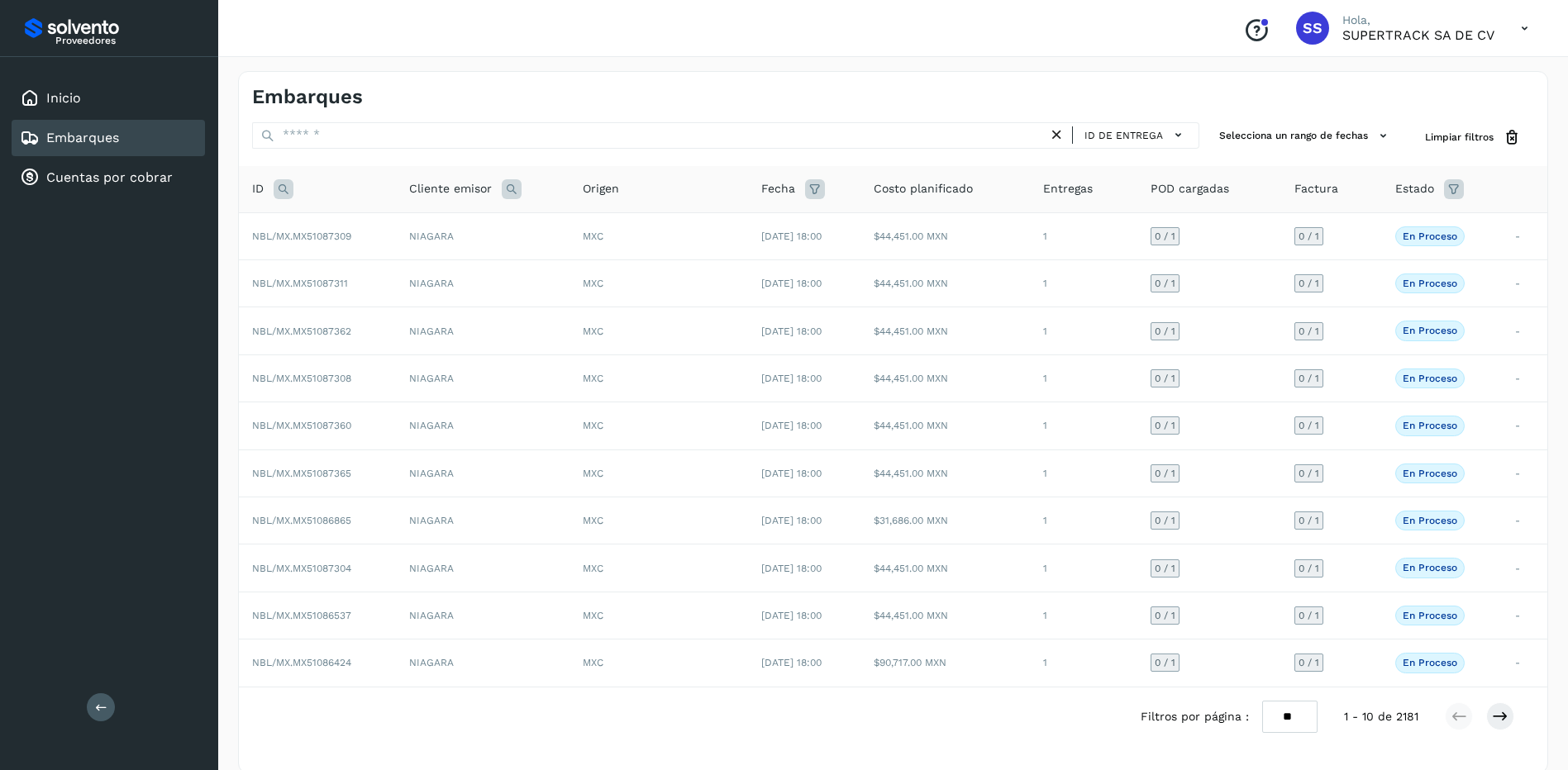
drag, startPoint x: 100, startPoint y: 131, endPoint x: 543, endPoint y: 85, distance: 445.4
click at [543, 85] on div "Embarques" at bounding box center [572, 96] width 641 height 24
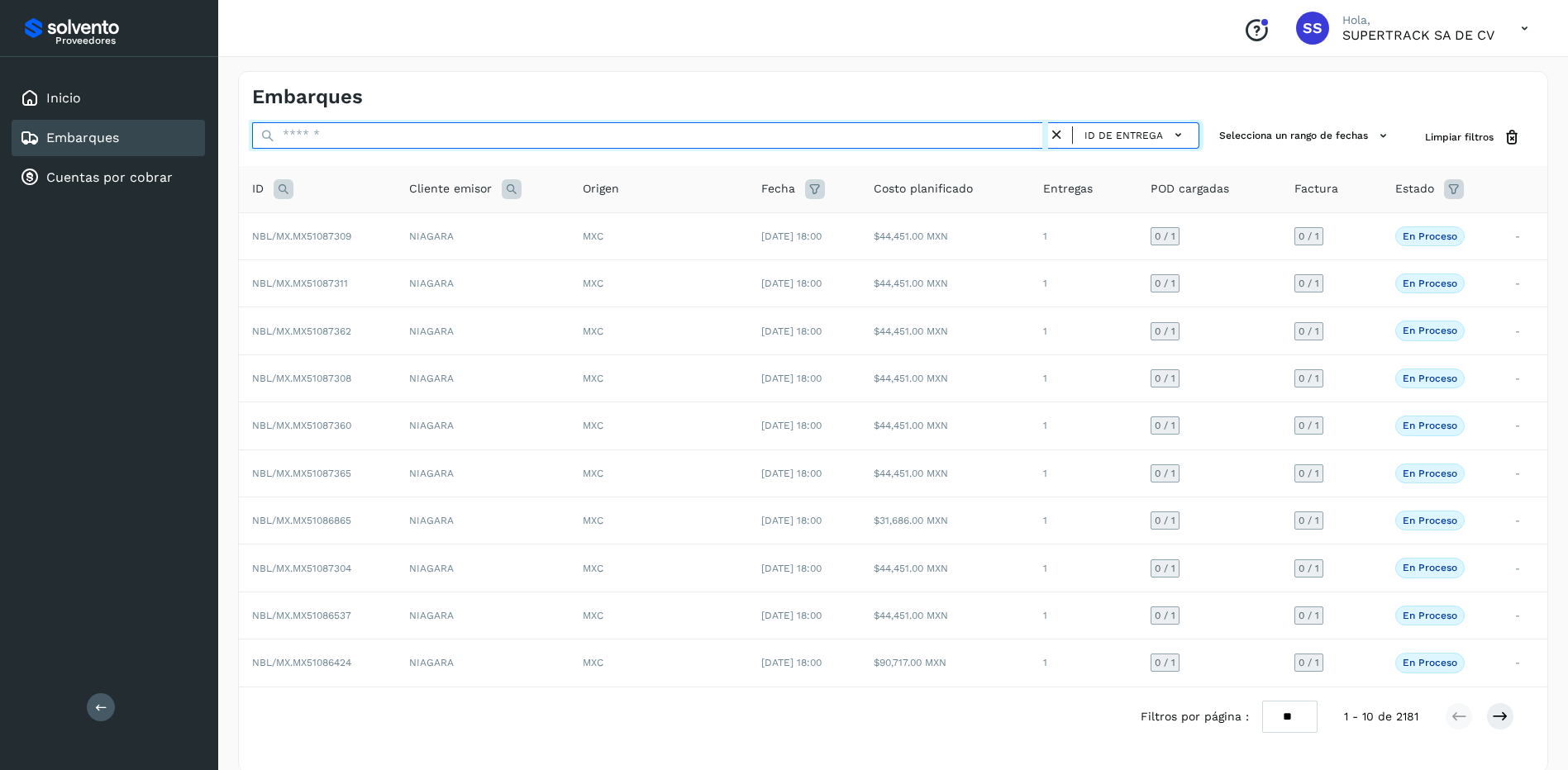
click at [349, 144] on input "text" at bounding box center [650, 136] width 796 height 27
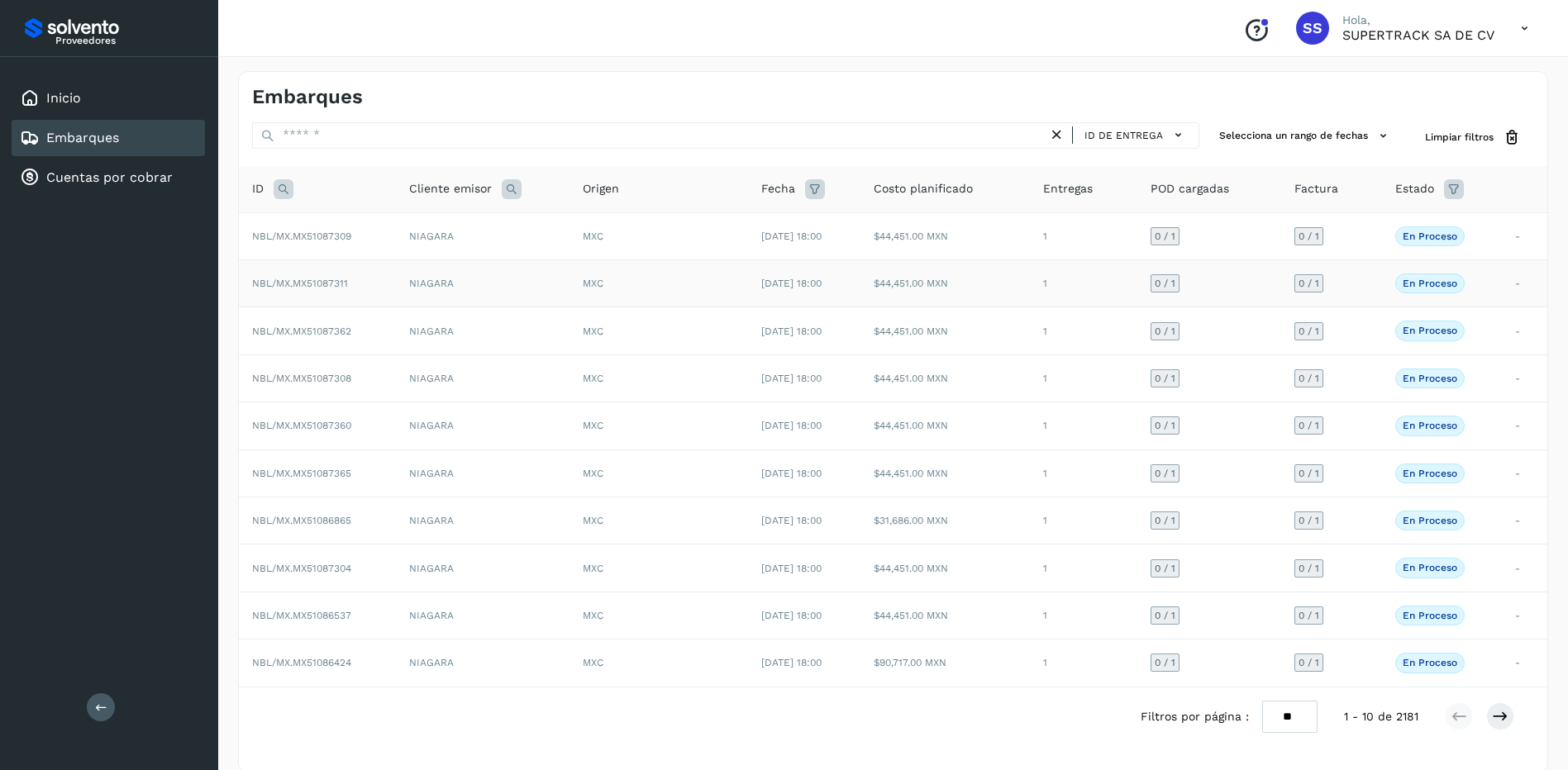
click at [522, 271] on td "NIAGARA" at bounding box center [483, 284] width 174 height 47
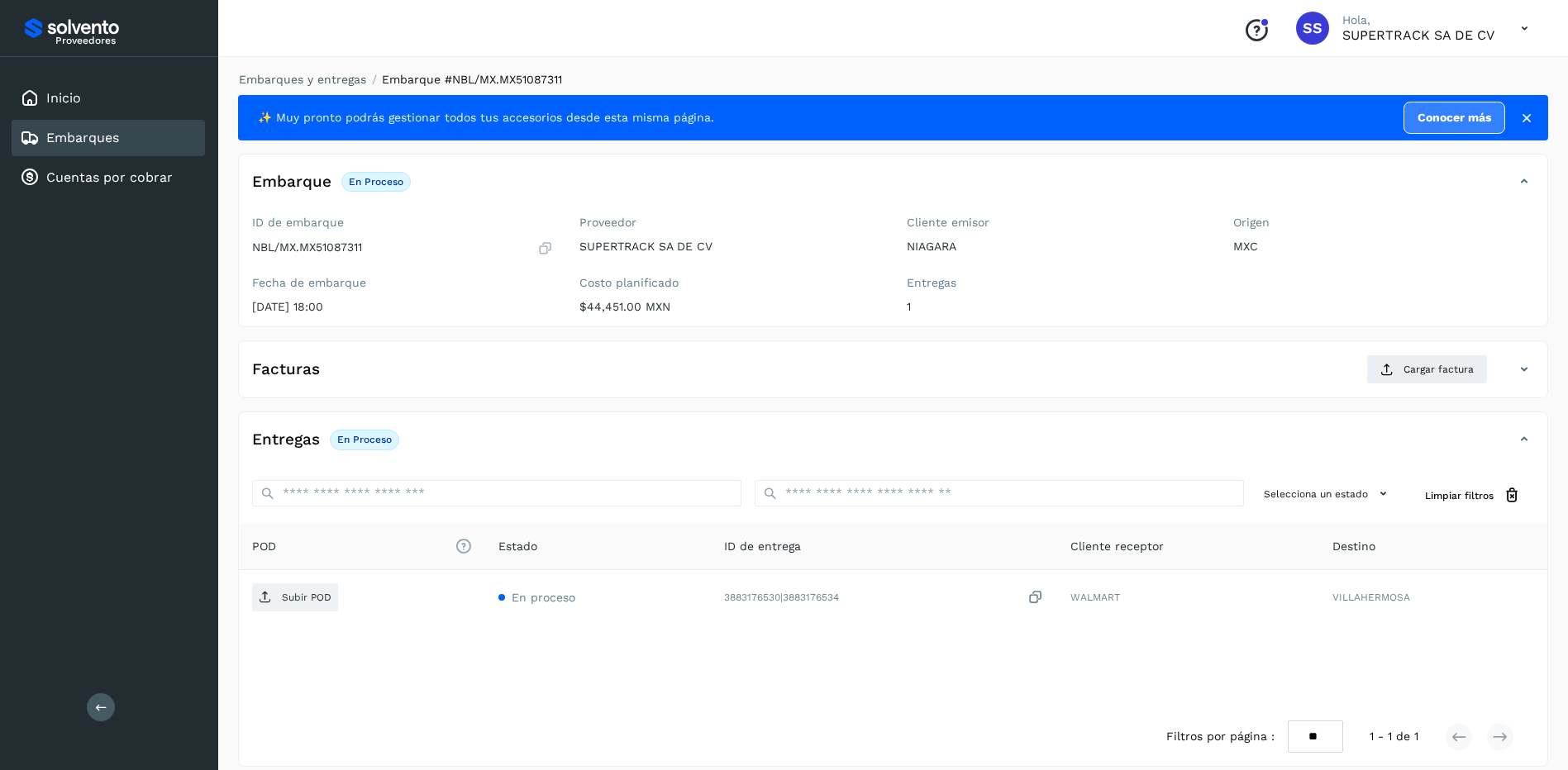
click at [326, 70] on div "Embarques y entregas Embarque #NBL/MX.MX51087311 ✨ Muy pronto podrás gestionar …" at bounding box center [892, 419] width 1350 height 736
click at [333, 78] on link "Embarques y entregas" at bounding box center [302, 79] width 127 height 13
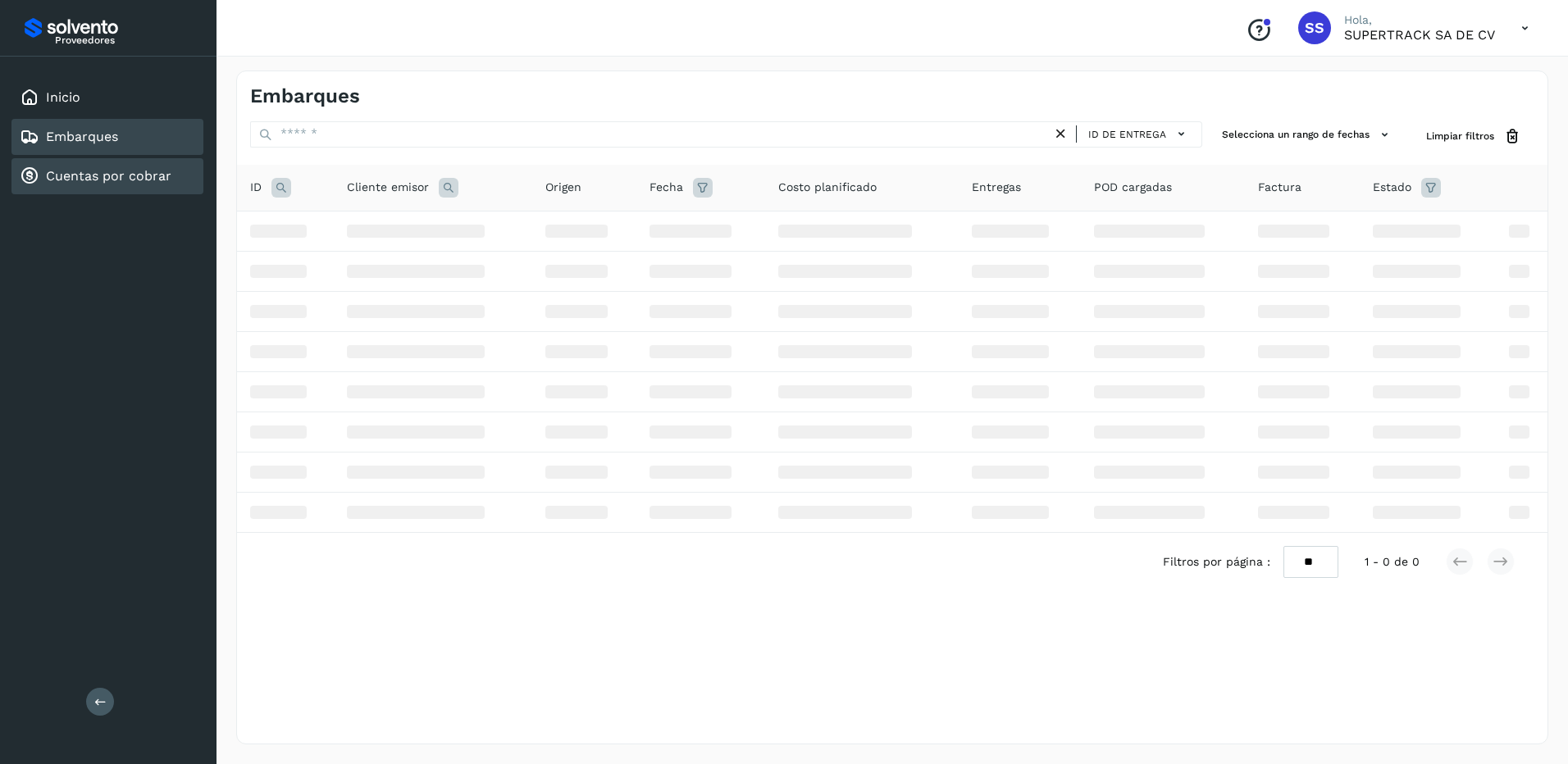
click at [133, 173] on link "Cuentas por cobrar" at bounding box center [108, 175] width 125 height 15
